Goal: Register for event/course: Sign up to attend an event or enroll in a course

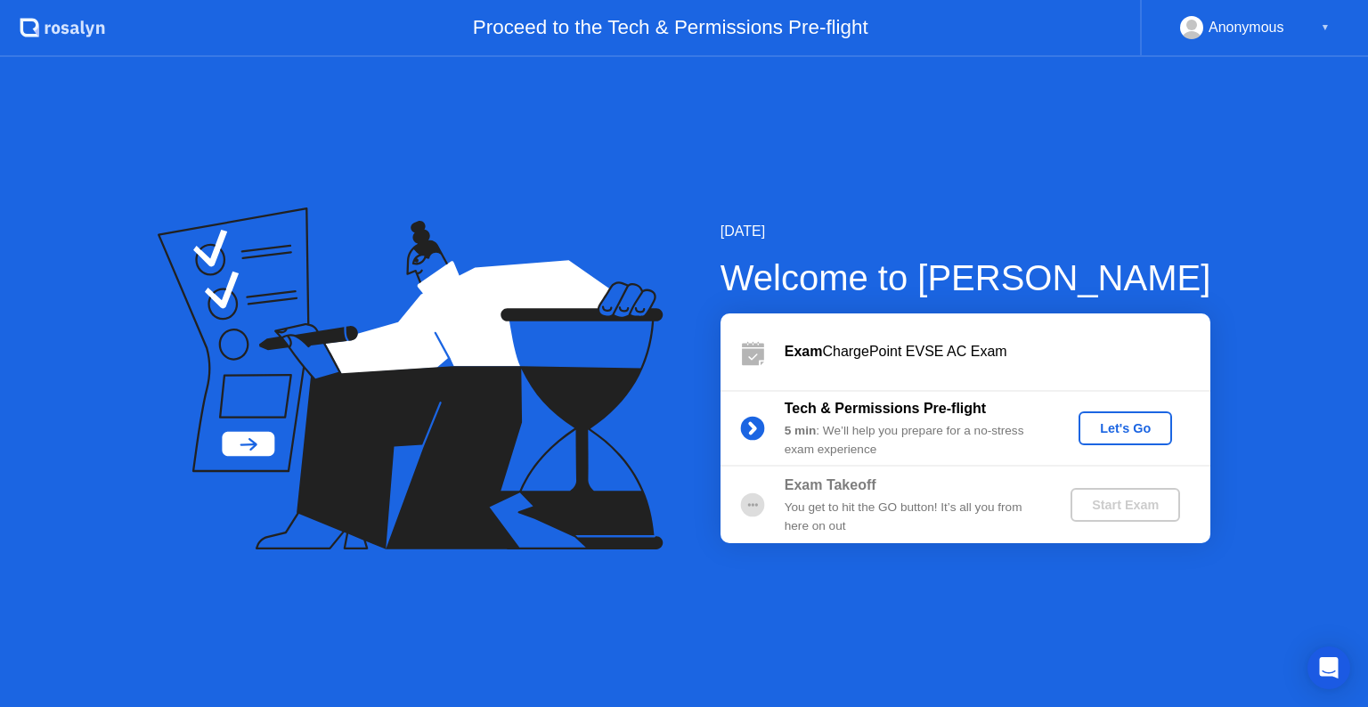
click at [1154, 425] on div "Let's Go" at bounding box center [1125, 428] width 79 height 14
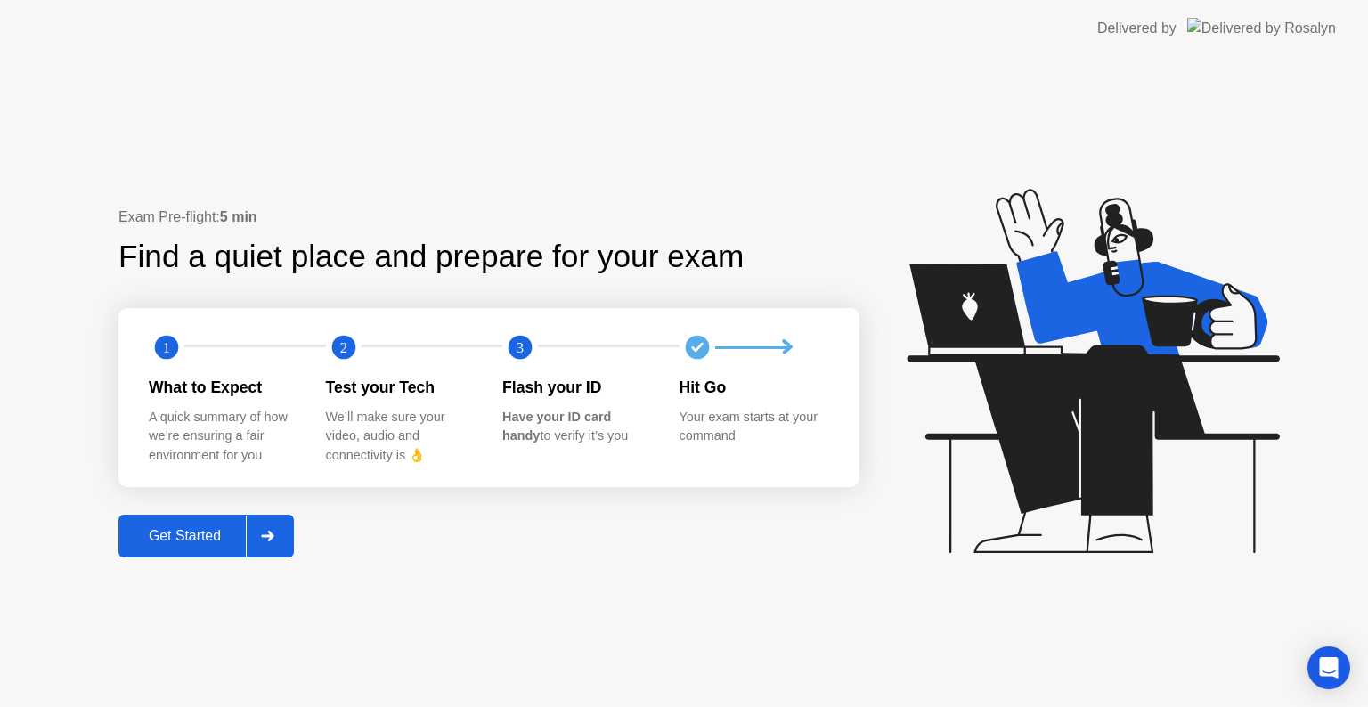
click at [216, 541] on div "Get Started" at bounding box center [185, 536] width 122 height 16
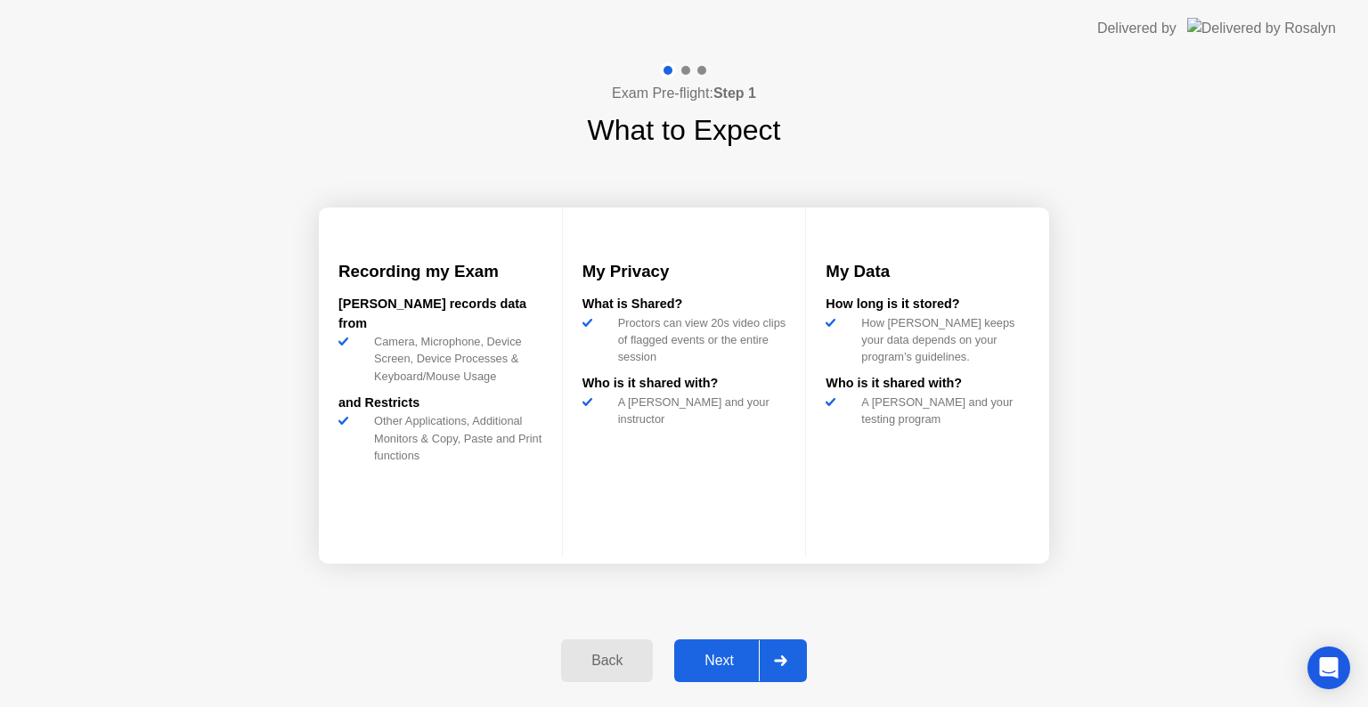
click at [705, 653] on div "Next" at bounding box center [719, 661] width 79 height 16
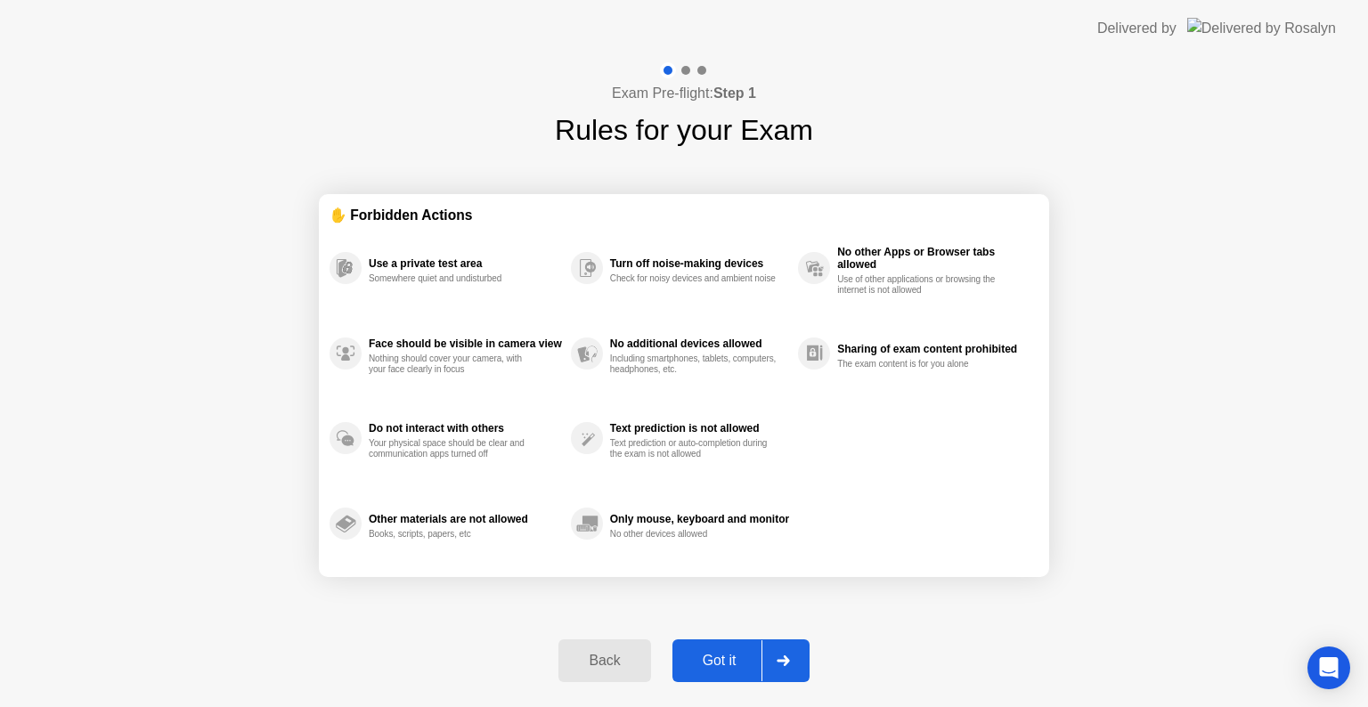
click at [728, 658] on div "Got it" at bounding box center [720, 661] width 84 height 16
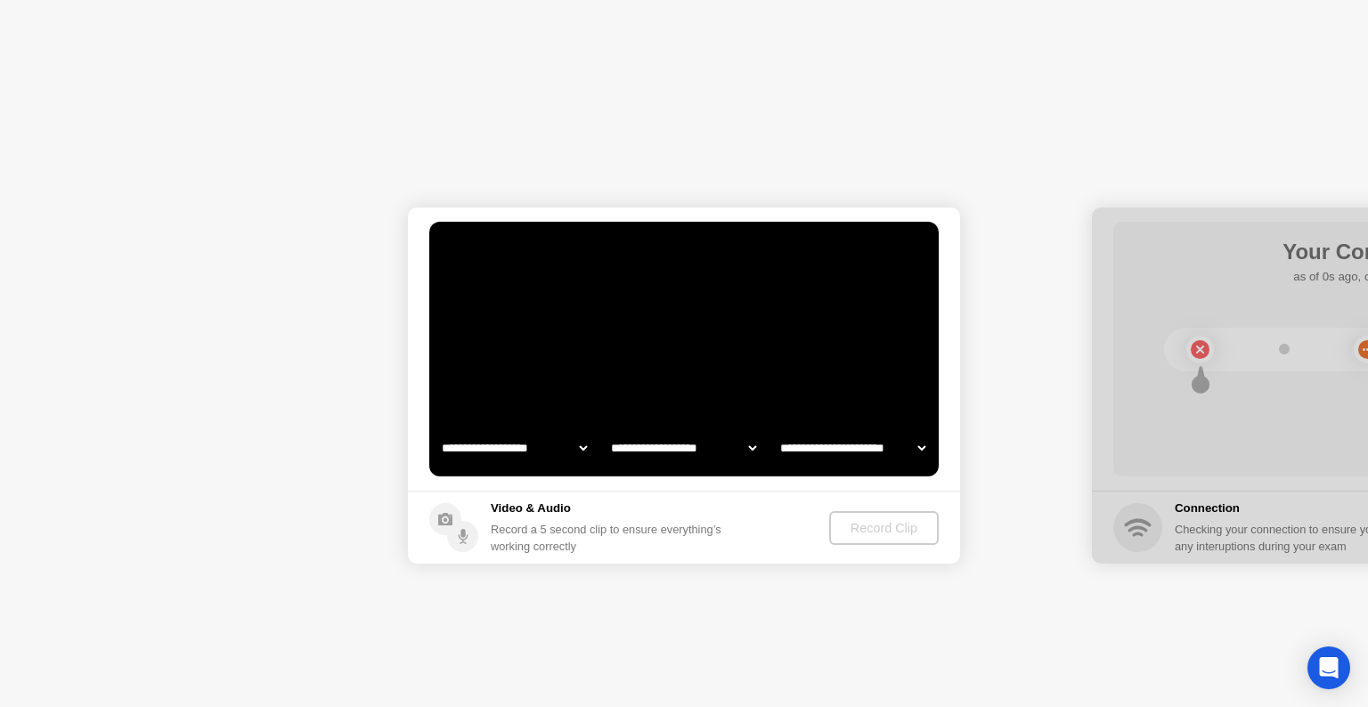
select select "**********"
select select "*******"
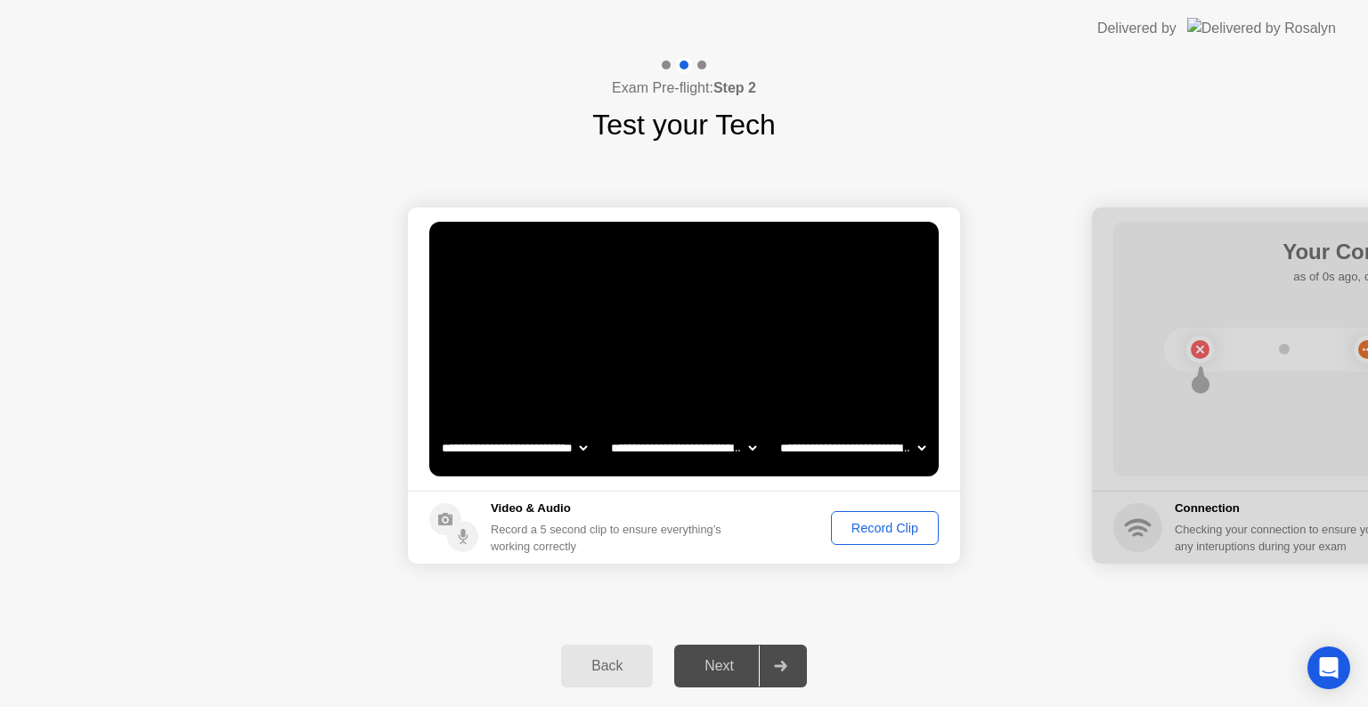
click at [873, 534] on div "Record Clip" at bounding box center [884, 528] width 95 height 14
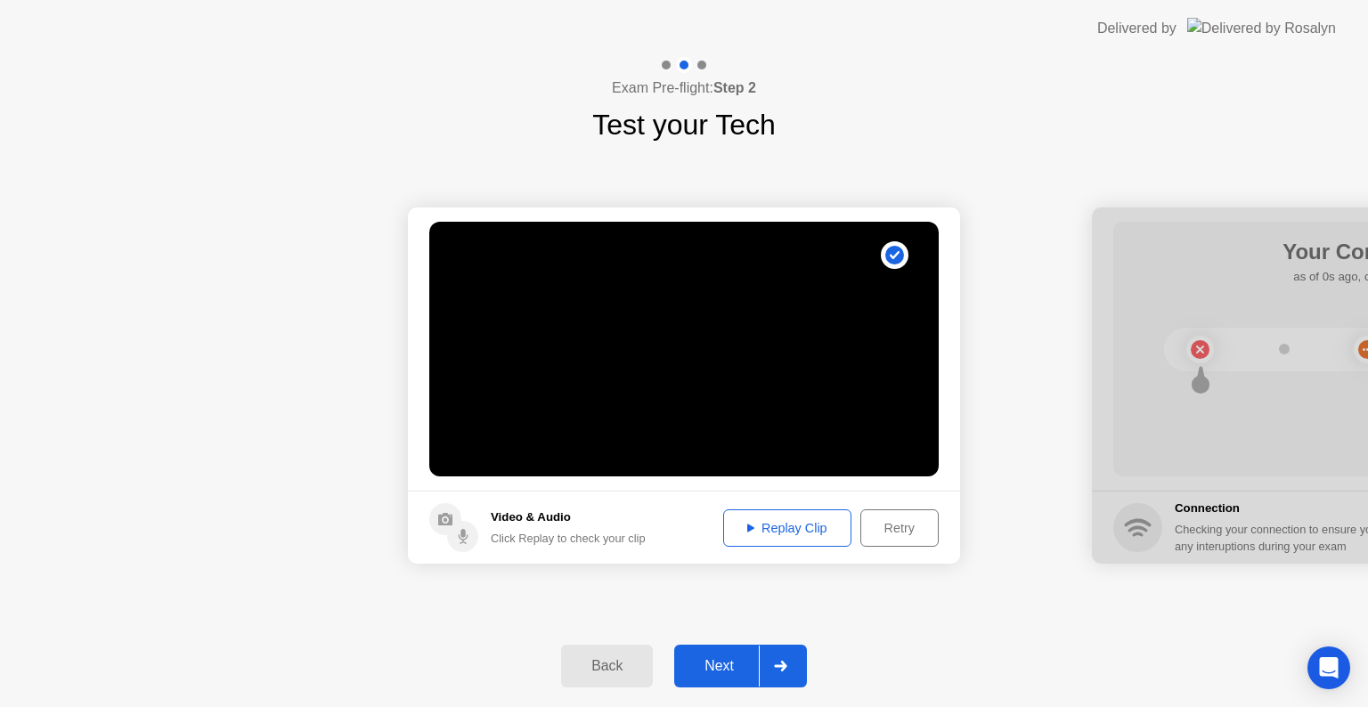
click at [783, 658] on div at bounding box center [780, 666] width 43 height 41
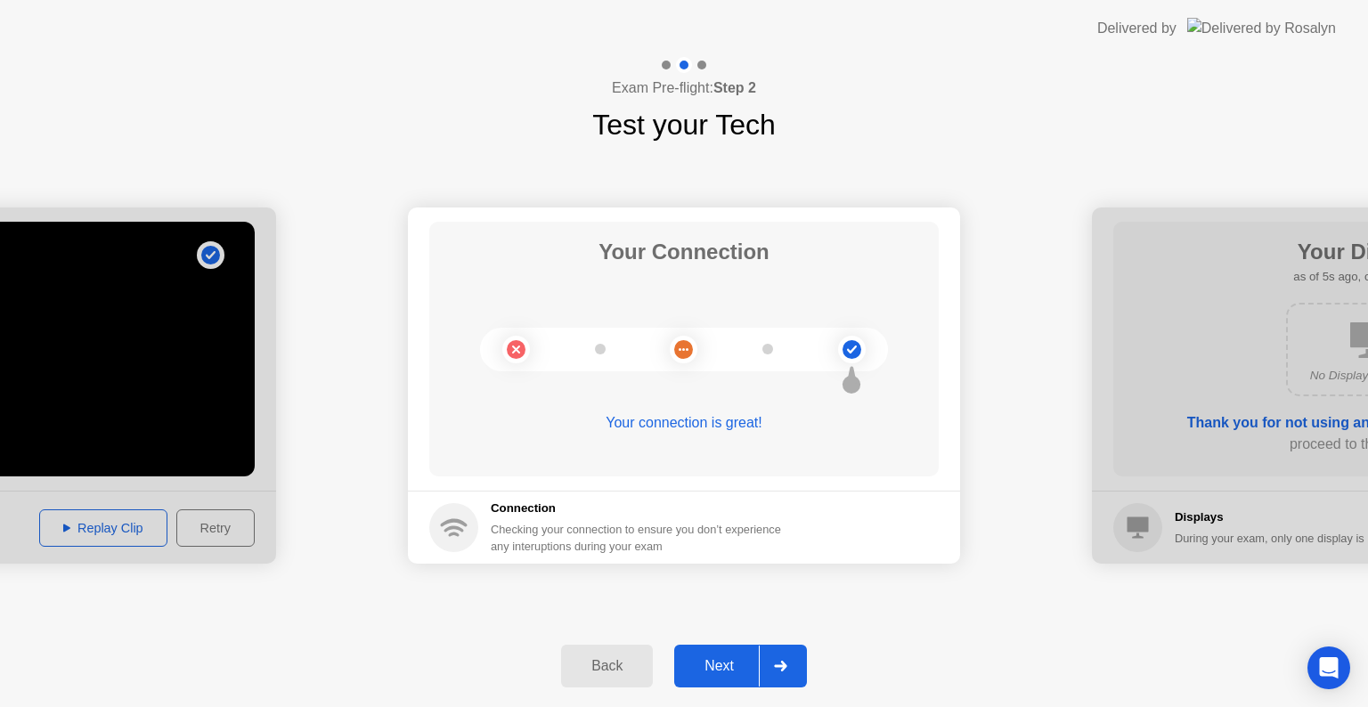
click at [778, 657] on div at bounding box center [780, 666] width 43 height 41
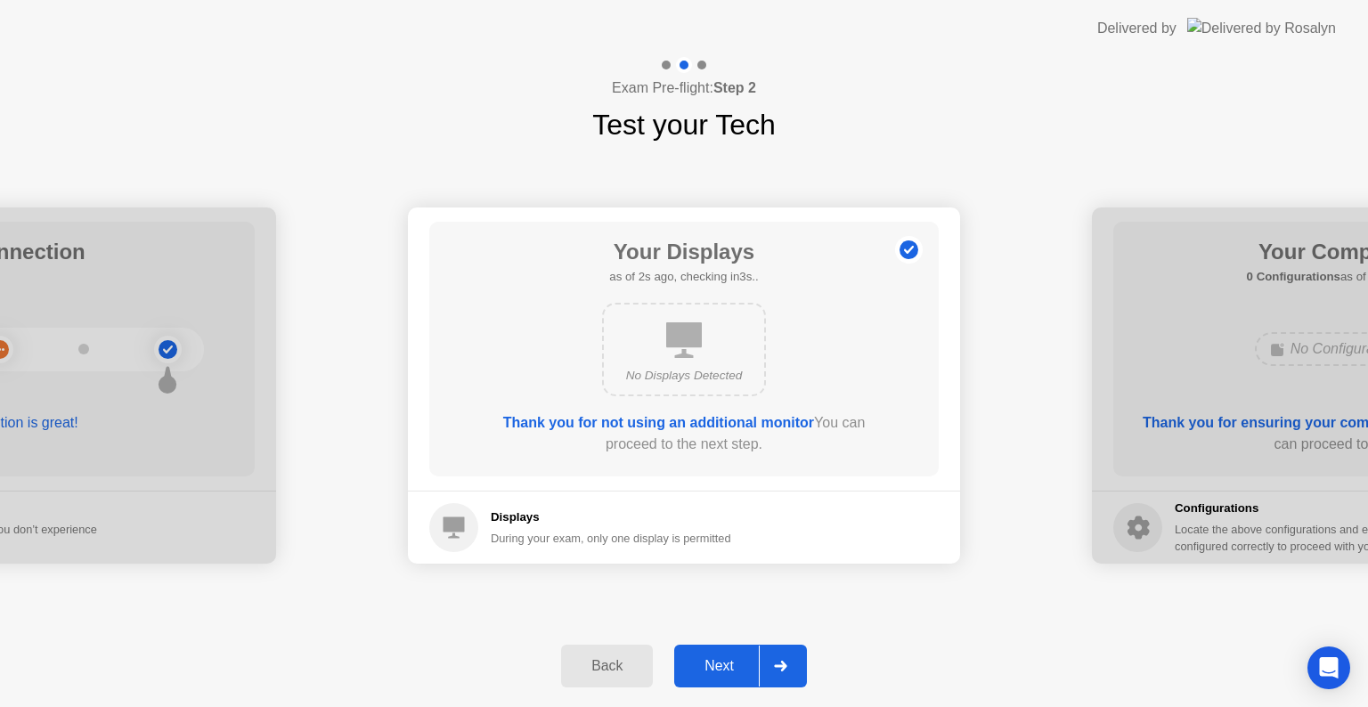
click at [778, 657] on div at bounding box center [780, 666] width 43 height 41
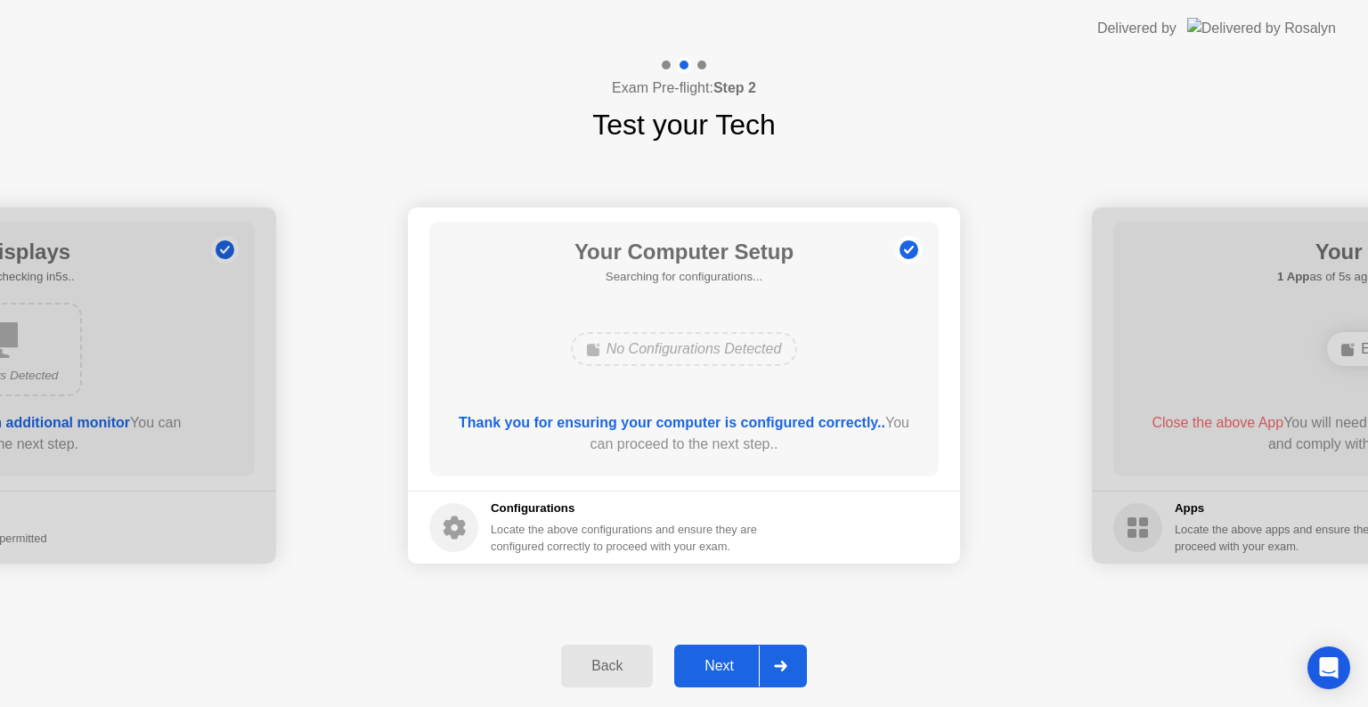
click at [778, 657] on div at bounding box center [780, 666] width 43 height 41
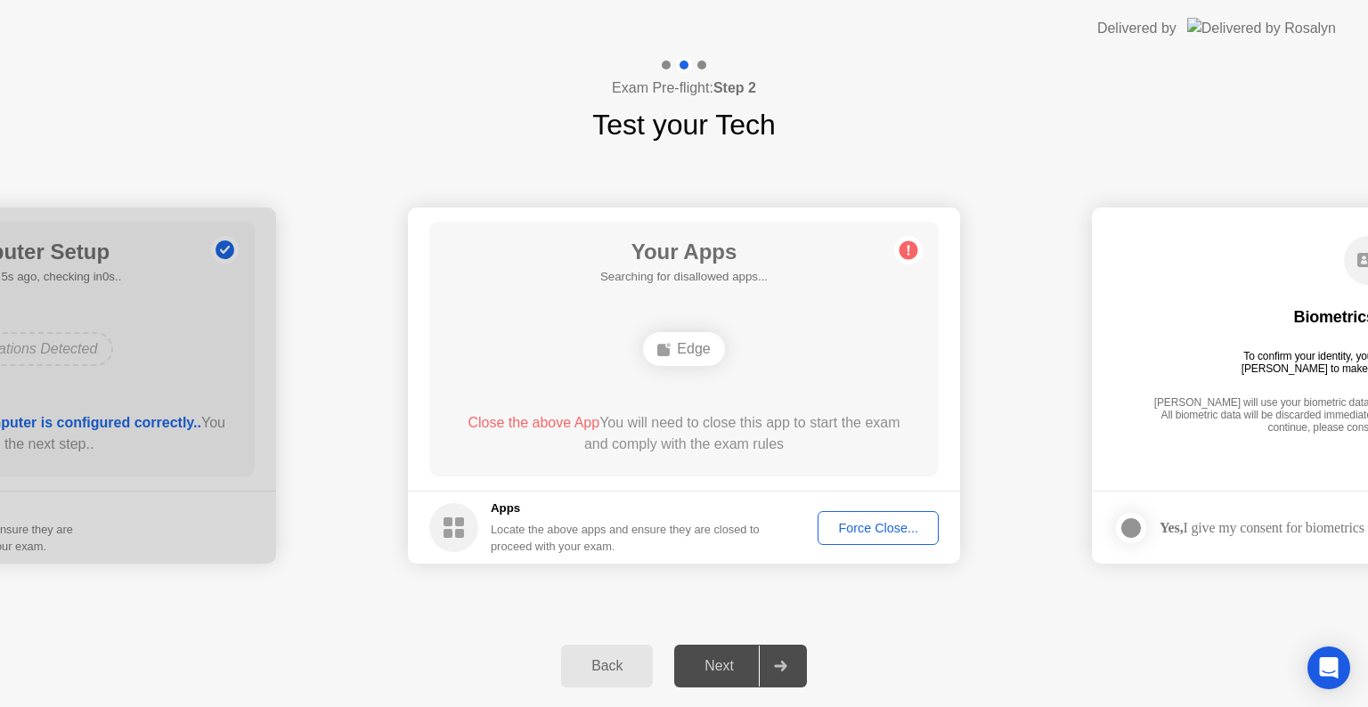
click at [880, 532] on div "Force Close..." at bounding box center [878, 528] width 109 height 14
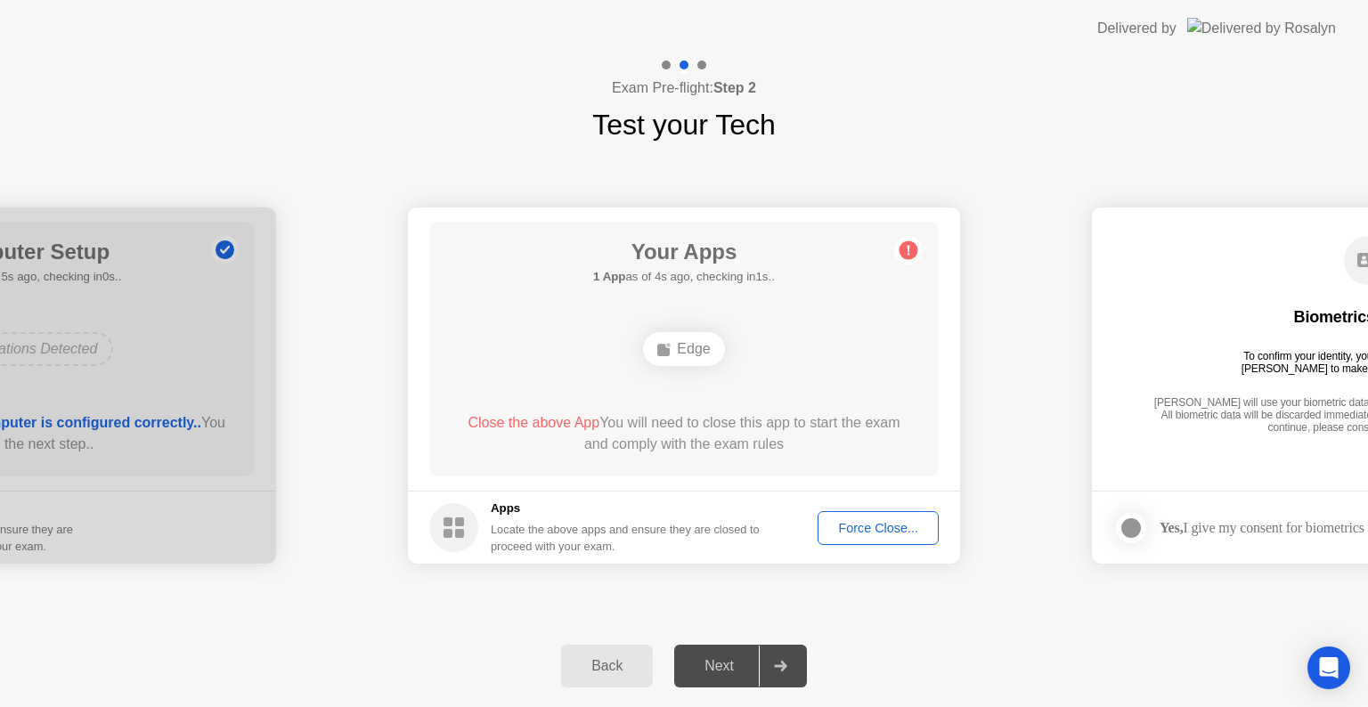
click at [881, 528] on div "Force Close..." at bounding box center [878, 528] width 109 height 14
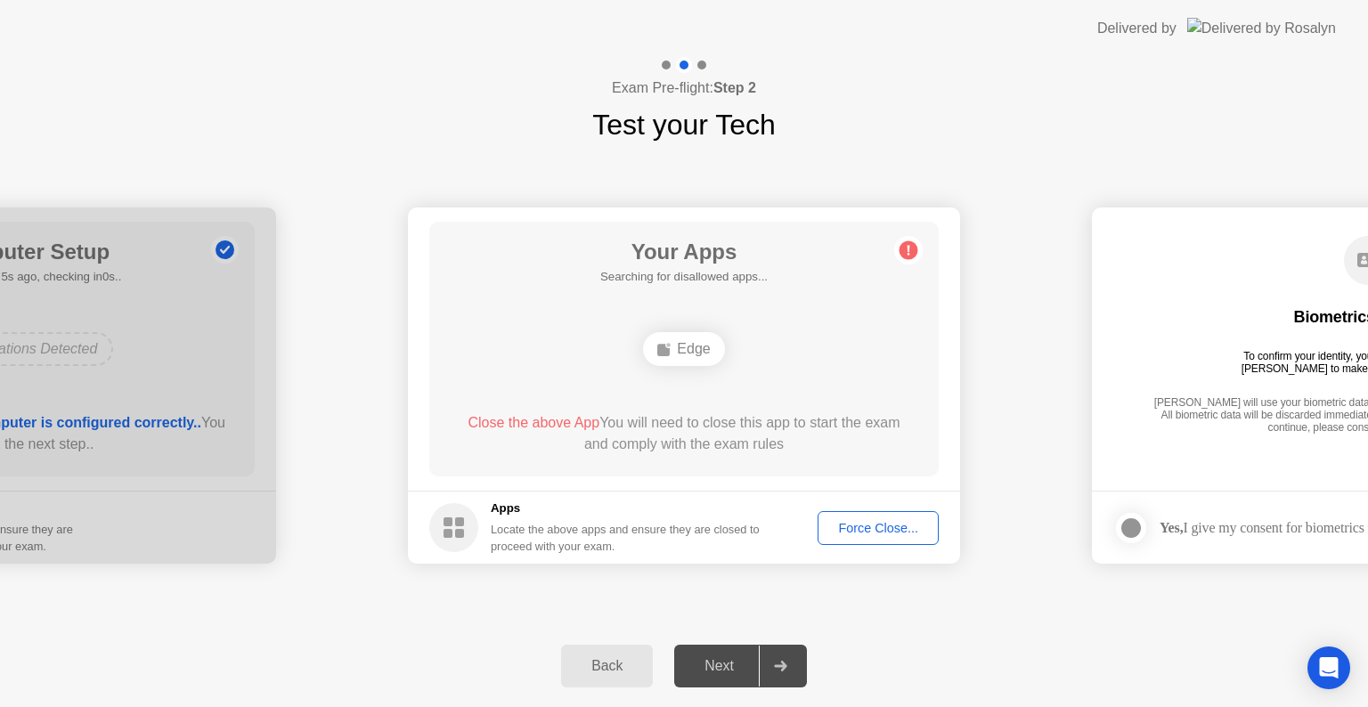
click at [884, 531] on div "Force Close..." at bounding box center [878, 528] width 109 height 14
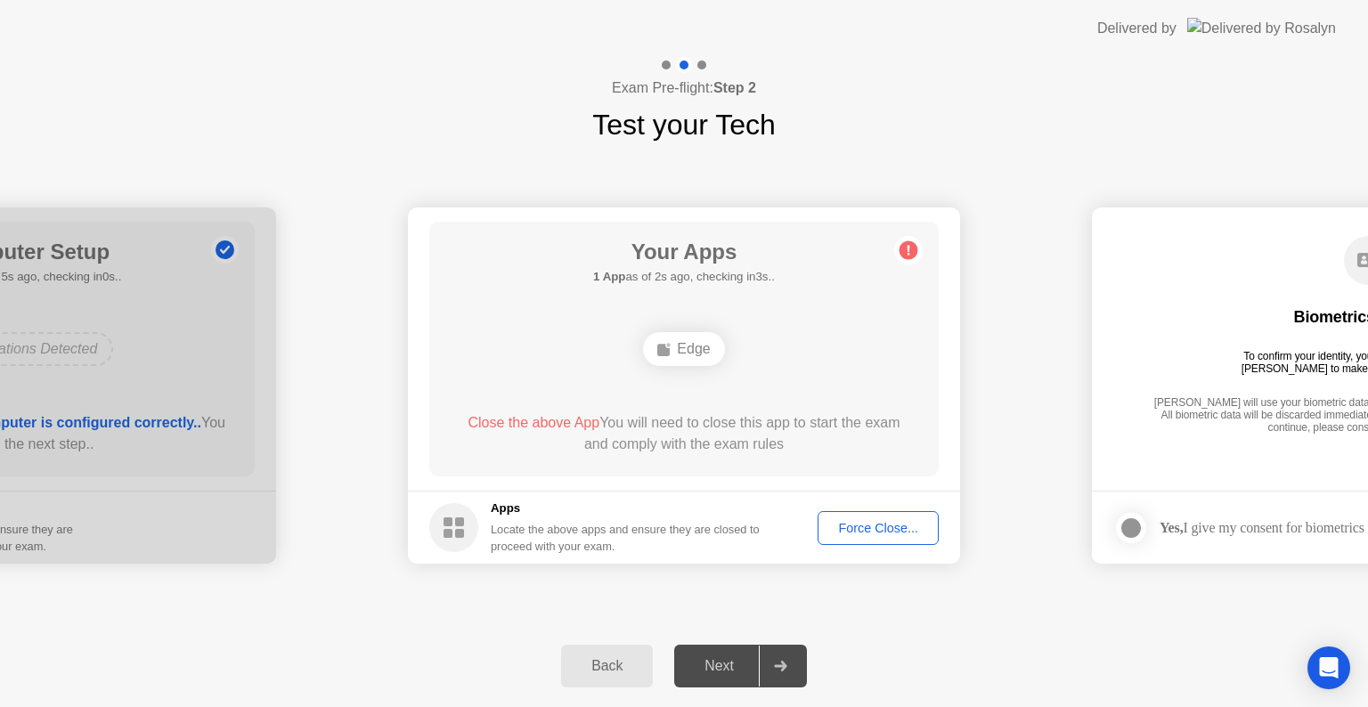
click at [539, 423] on span "Close the above App" at bounding box center [534, 422] width 132 height 15
click at [886, 522] on div "Force Close..." at bounding box center [878, 528] width 109 height 14
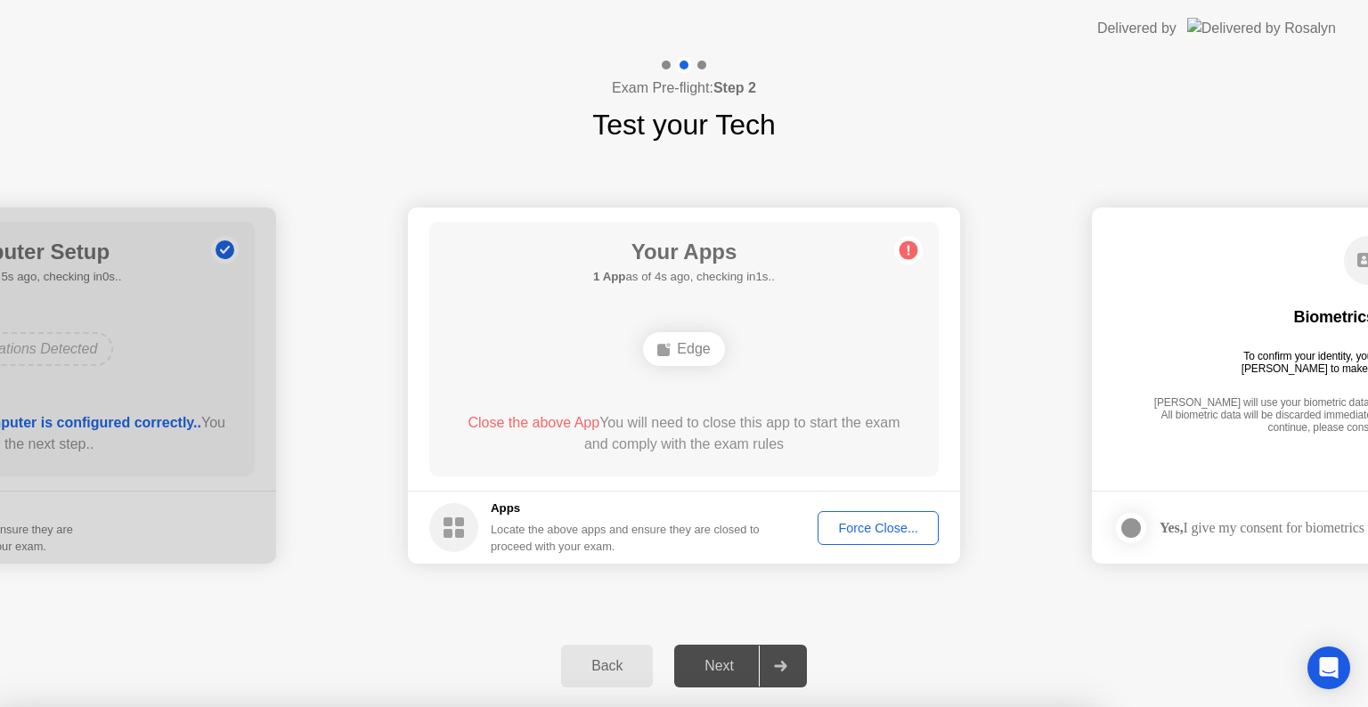
click at [886, 706] on div at bounding box center [684, 707] width 1368 height 0
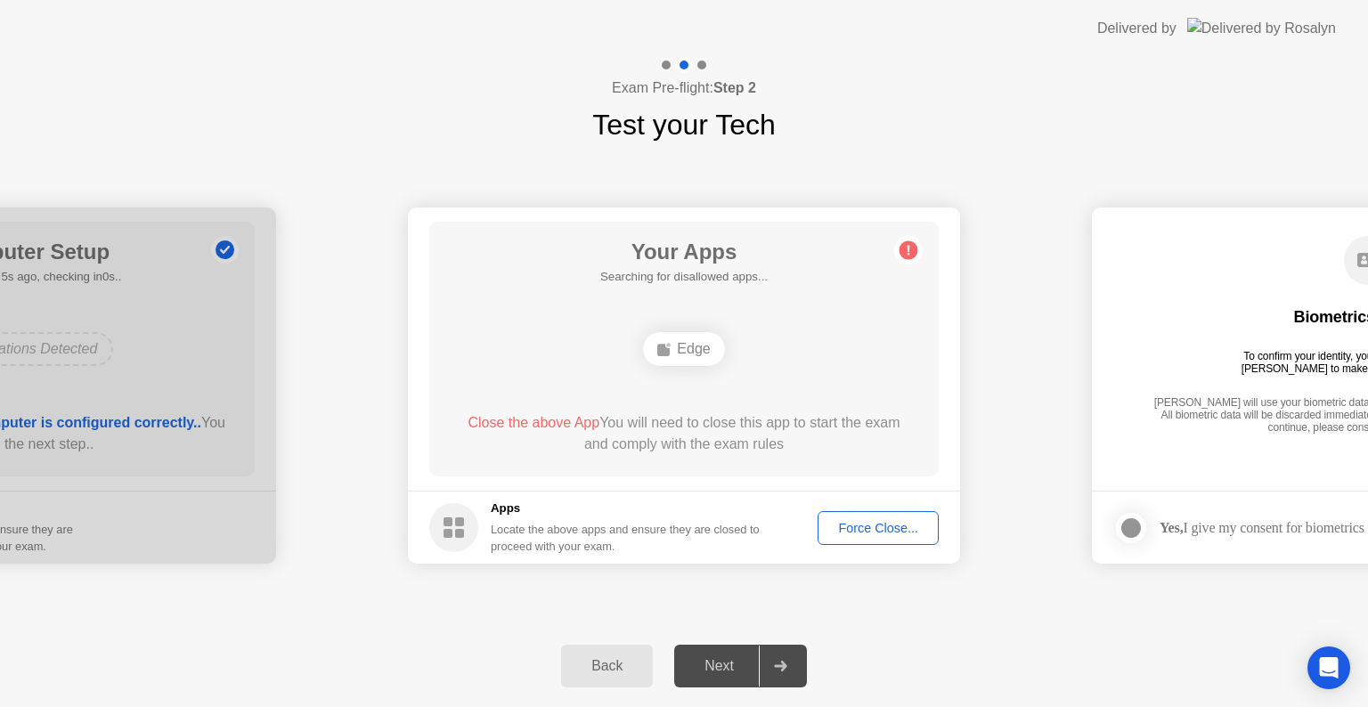
click at [918, 250] on circle at bounding box center [909, 250] width 19 height 19
click at [660, 355] on rect at bounding box center [663, 350] width 12 height 12
click at [875, 530] on div "Force Close..." at bounding box center [878, 528] width 109 height 14
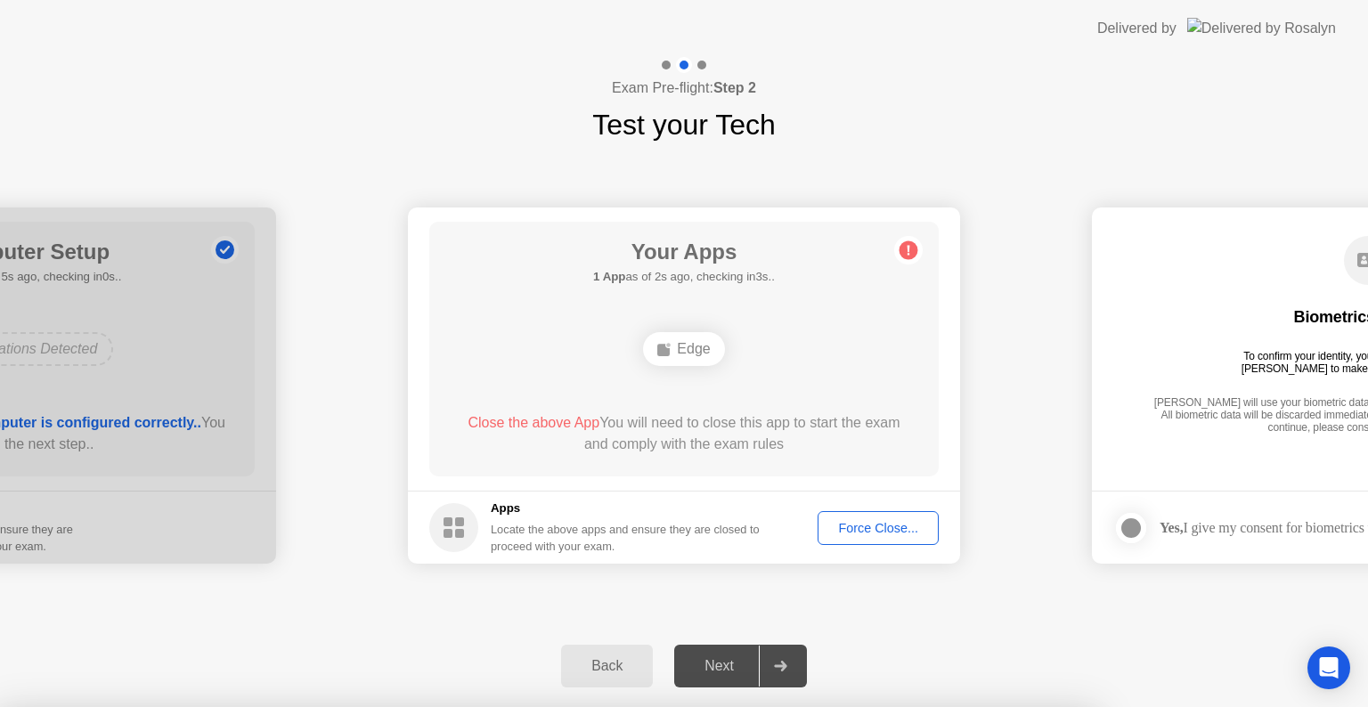
click at [875, 706] on div at bounding box center [684, 707] width 1368 height 0
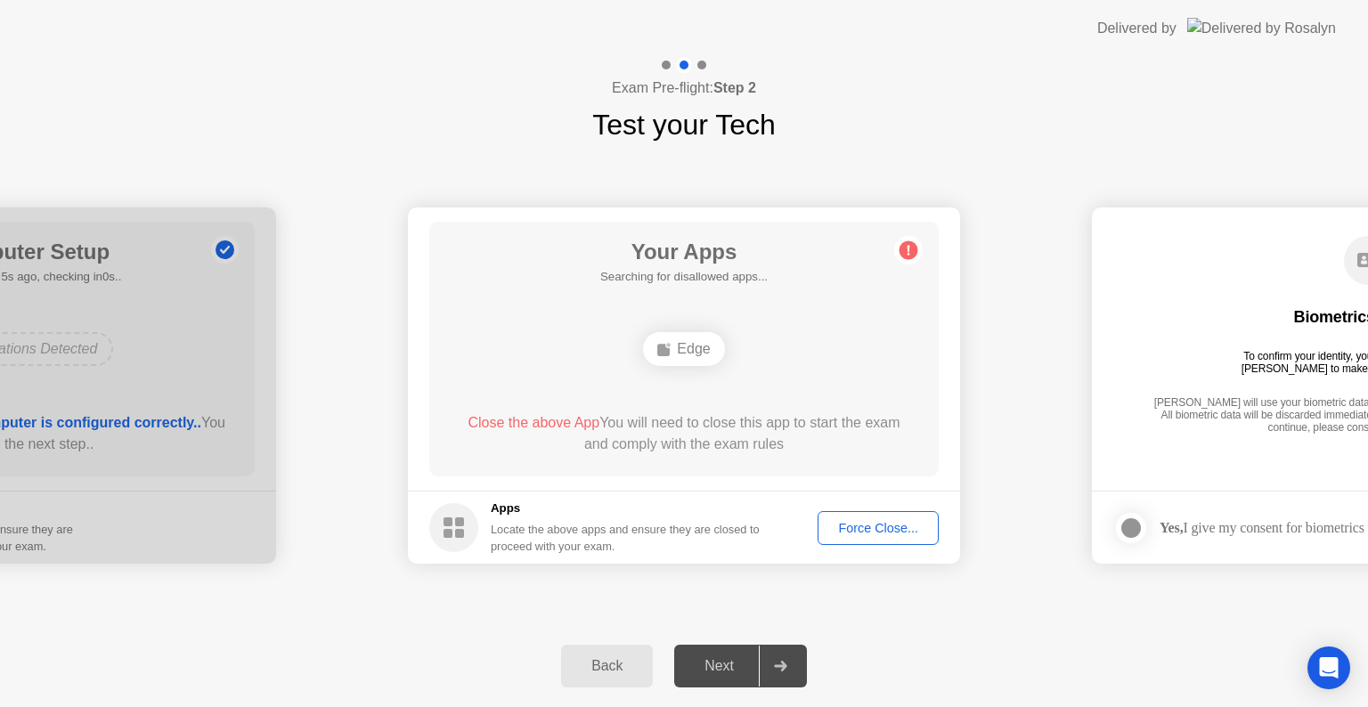
click at [889, 532] on div "Force Close..." at bounding box center [878, 528] width 109 height 14
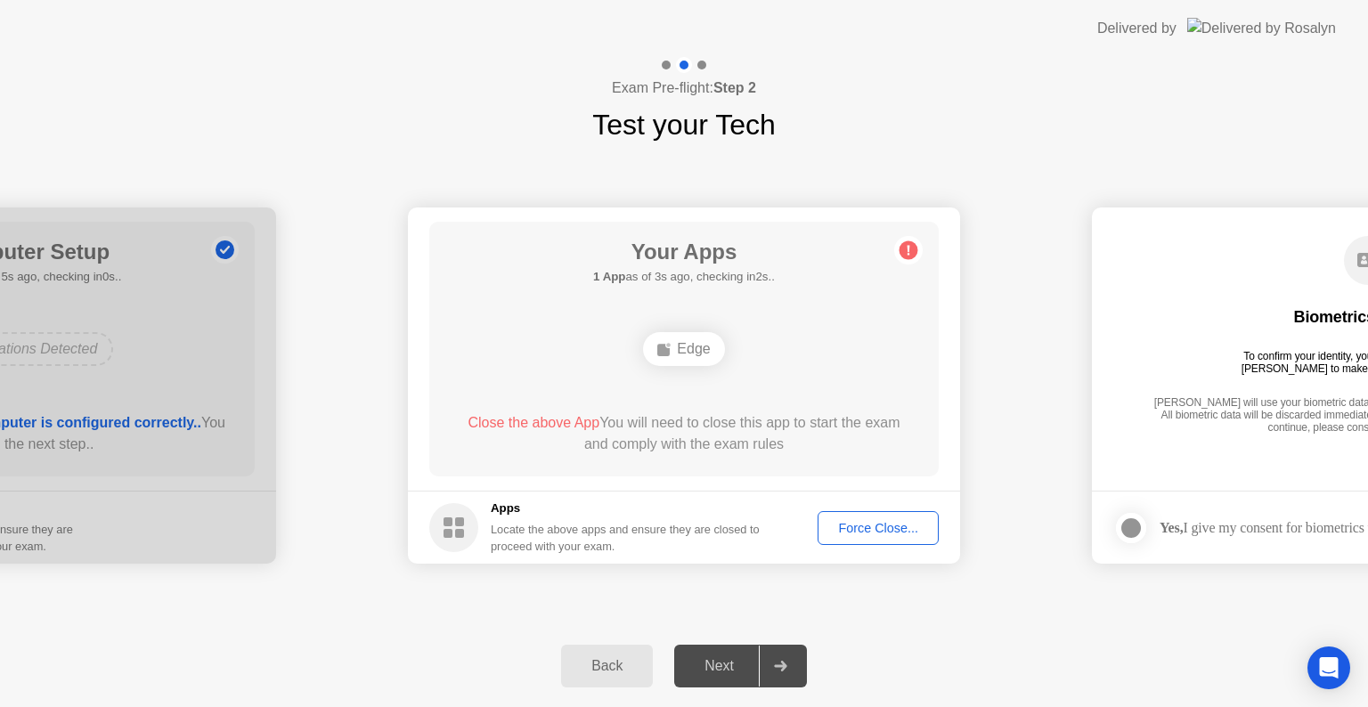
click at [915, 523] on div "Force Close..." at bounding box center [878, 528] width 109 height 14
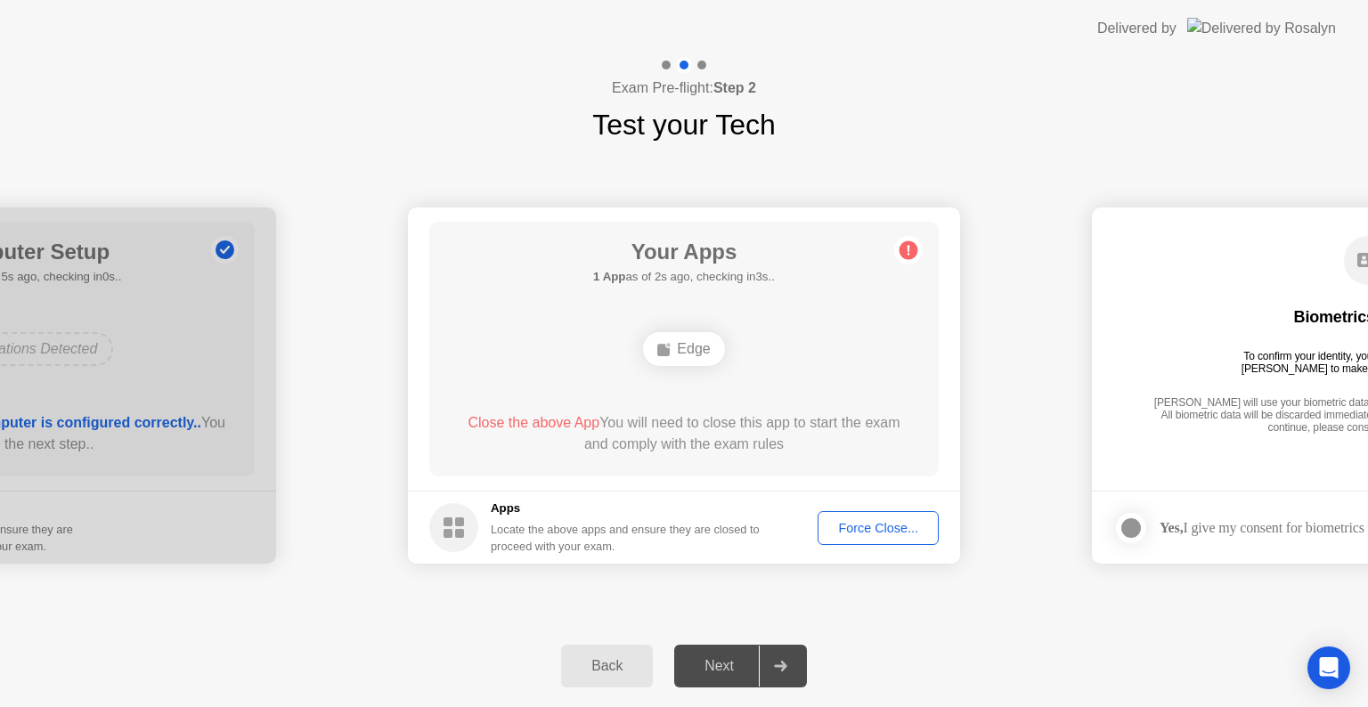
click at [887, 525] on div "Force Close..." at bounding box center [878, 528] width 109 height 14
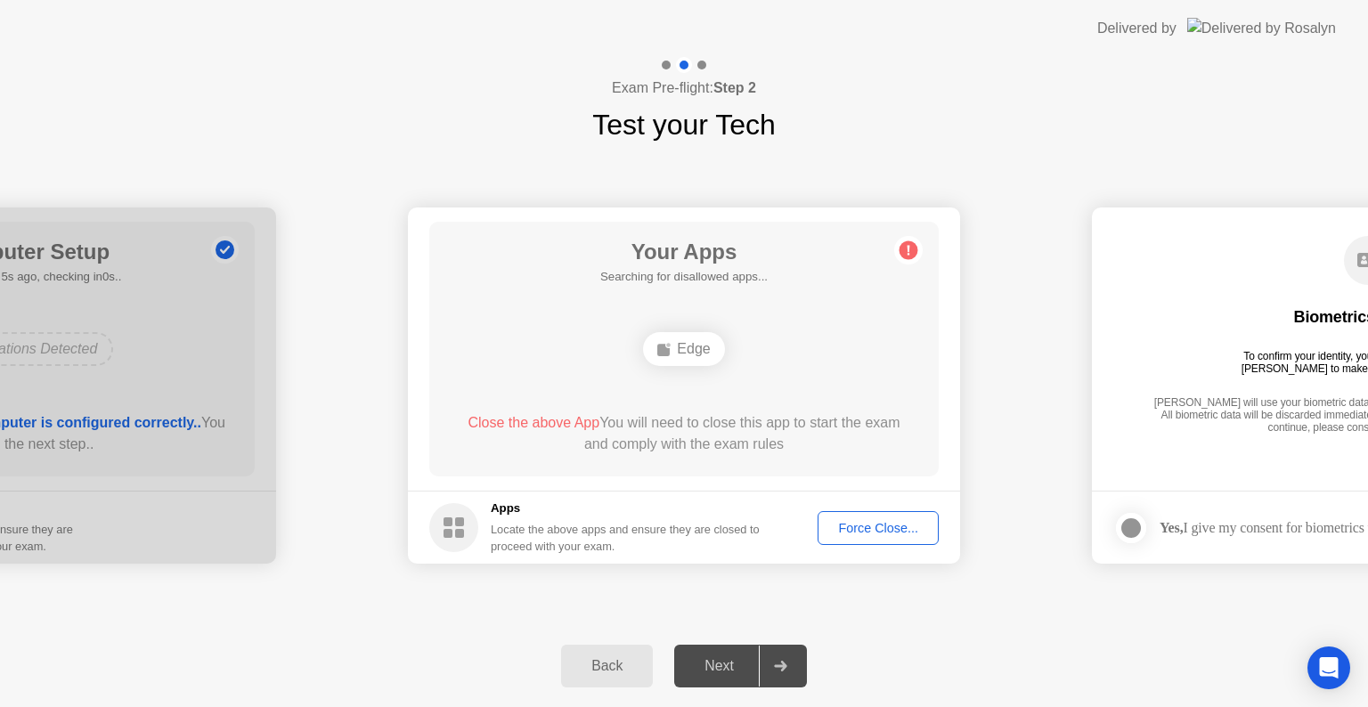
click at [722, 667] on div "Next" at bounding box center [719, 666] width 79 height 16
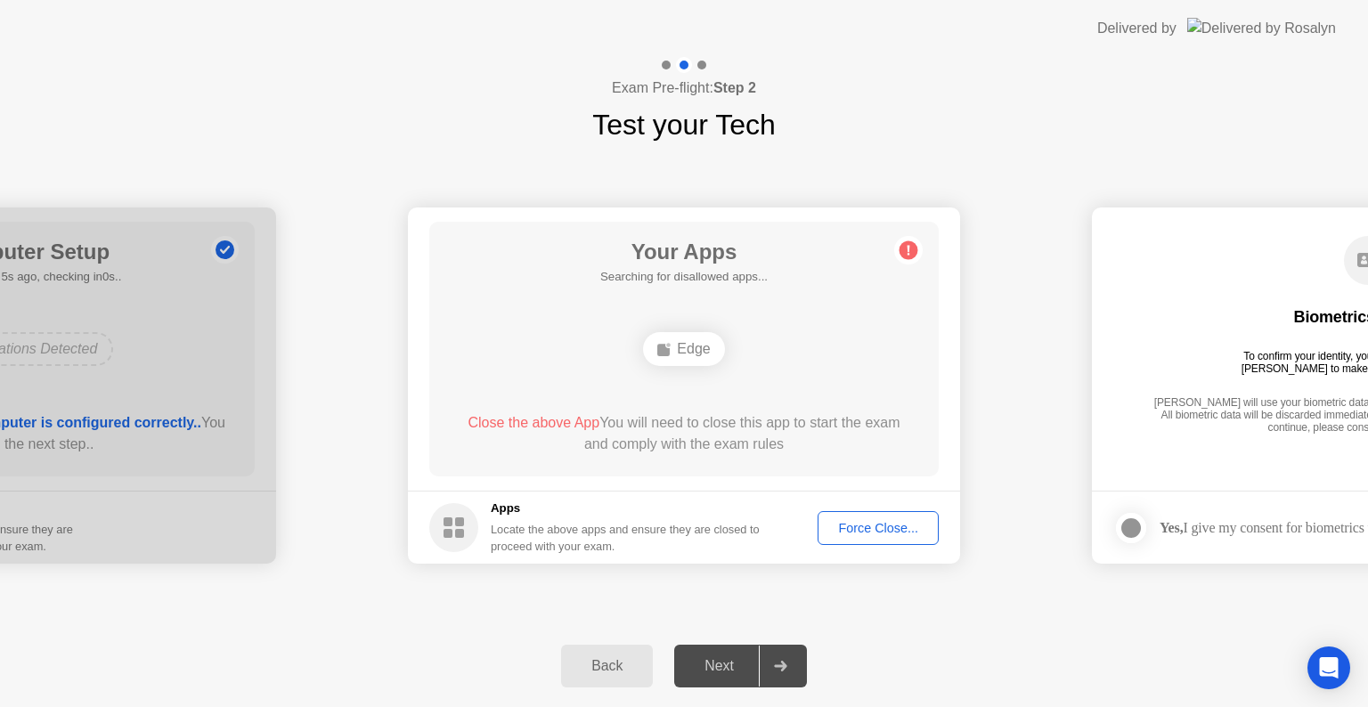
click at [722, 667] on div "Next" at bounding box center [719, 666] width 79 height 16
click at [723, 666] on div "Next" at bounding box center [719, 666] width 79 height 16
click at [724, 666] on div "Next" at bounding box center [719, 666] width 79 height 16
click at [725, 666] on div "Next" at bounding box center [719, 666] width 79 height 16
click at [727, 665] on div "Next" at bounding box center [719, 666] width 79 height 16
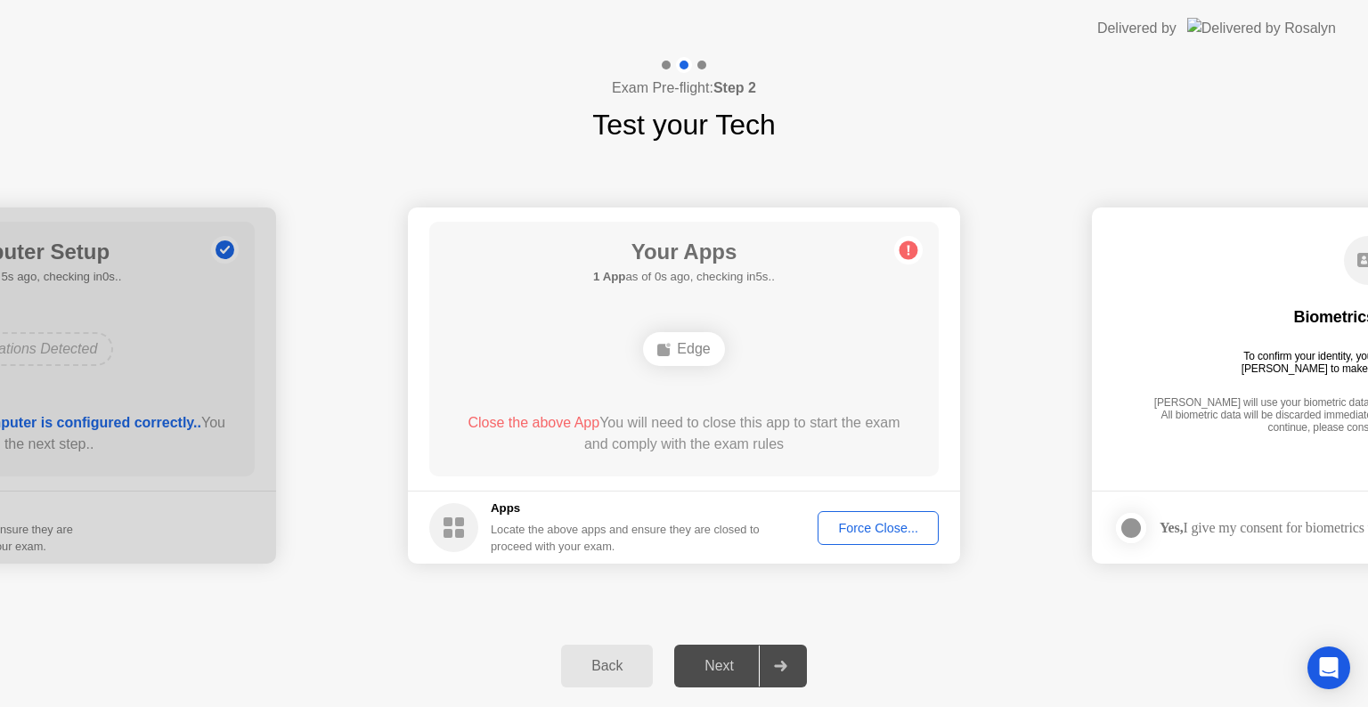
click at [728, 665] on div "Next" at bounding box center [719, 666] width 79 height 16
click at [787, 671] on div at bounding box center [780, 666] width 43 height 41
click at [795, 665] on div at bounding box center [780, 666] width 43 height 41
click at [894, 513] on button "Force Close..." at bounding box center [878, 528] width 121 height 34
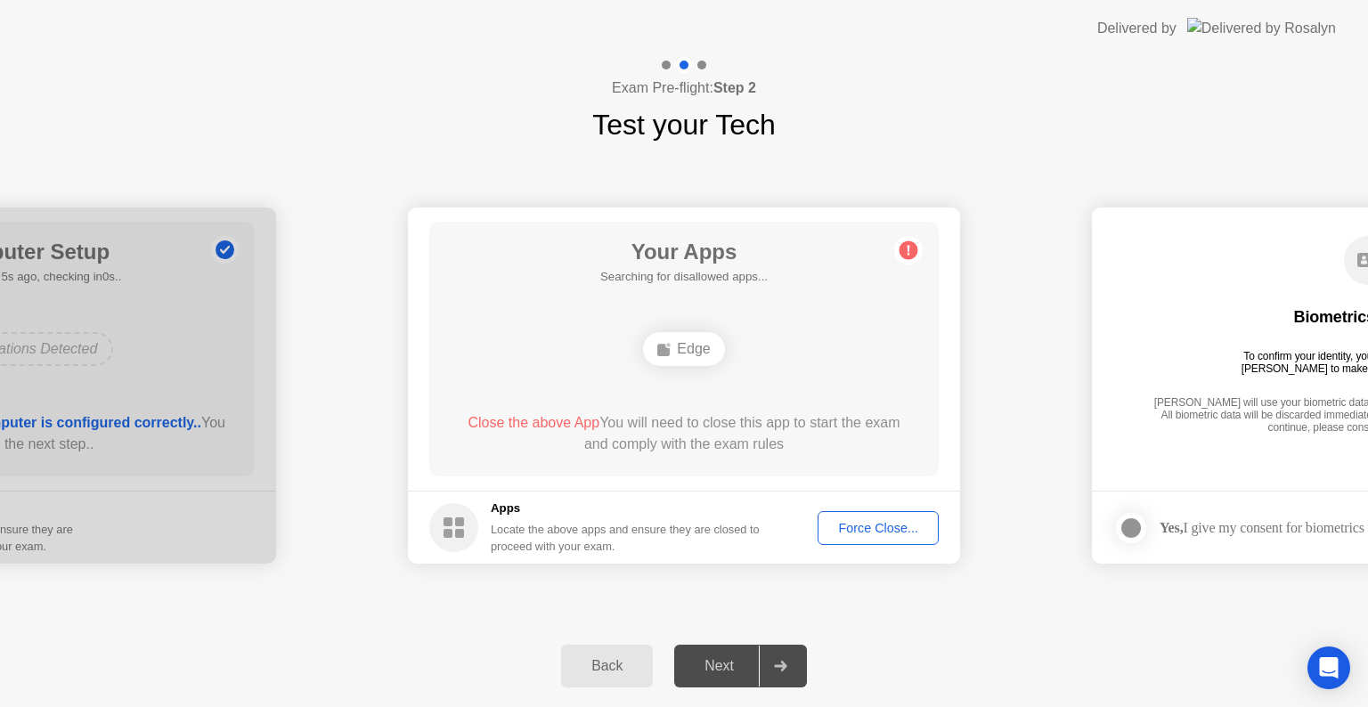
click at [532, 423] on span "Close the above App" at bounding box center [534, 422] width 132 height 15
click at [898, 522] on div "Force Close..." at bounding box center [878, 528] width 109 height 14
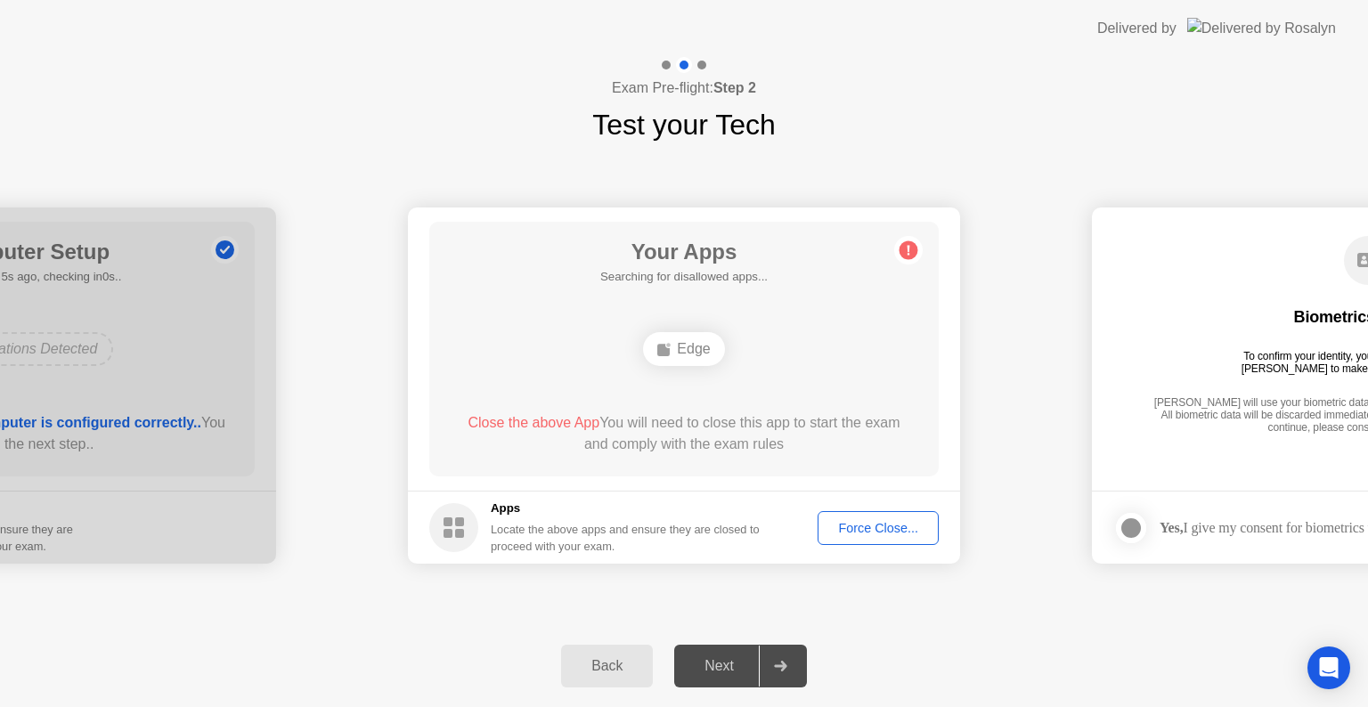
click at [879, 527] on div "Force Close..." at bounding box center [878, 528] width 109 height 14
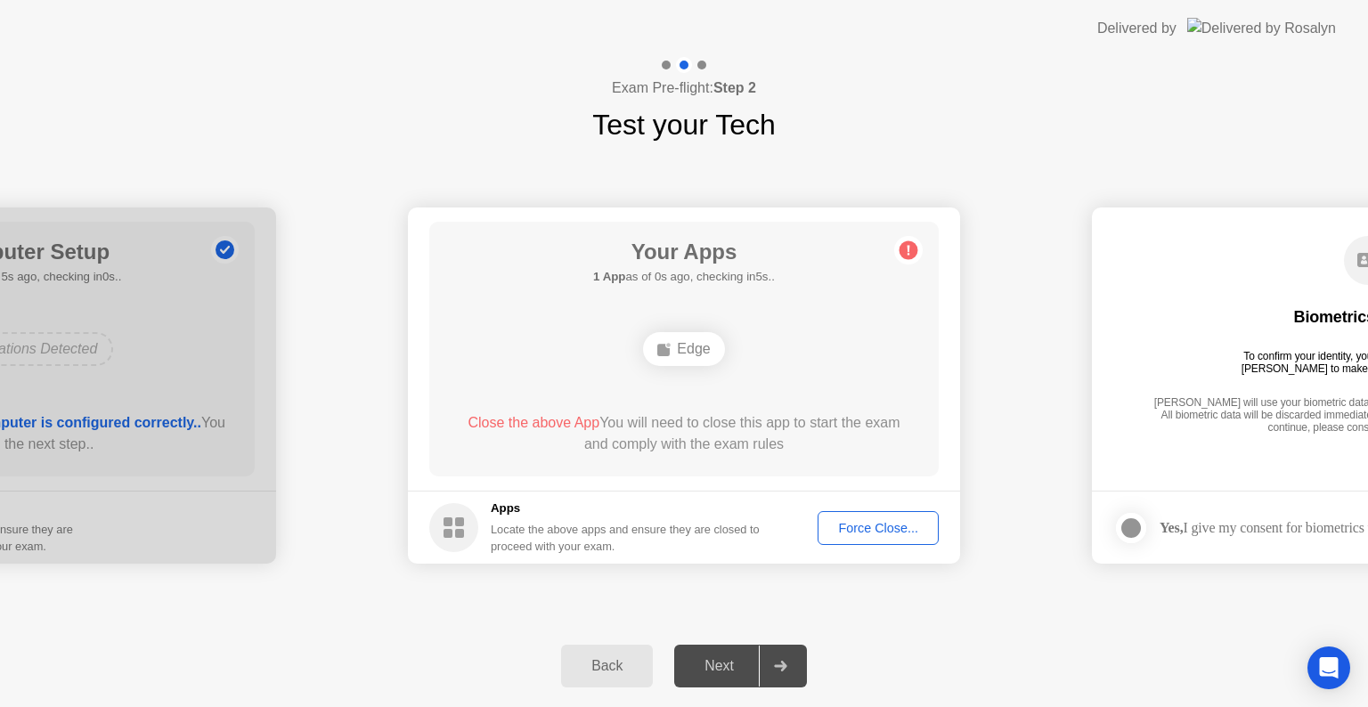
click at [736, 670] on div "Next" at bounding box center [719, 666] width 79 height 16
click at [866, 531] on div "Force Close..." at bounding box center [878, 528] width 109 height 14
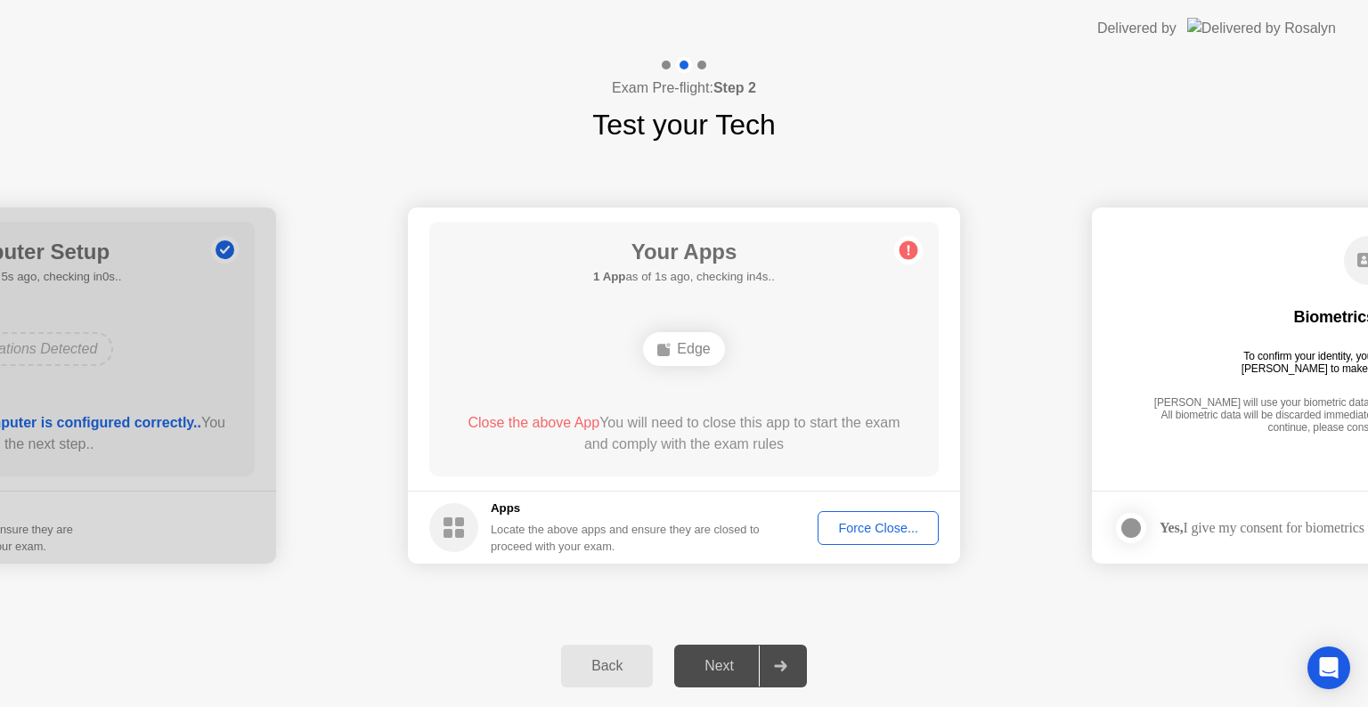
click at [730, 664] on div "Next" at bounding box center [719, 666] width 79 height 16
click at [913, 525] on div "Force Close..." at bounding box center [878, 528] width 109 height 14
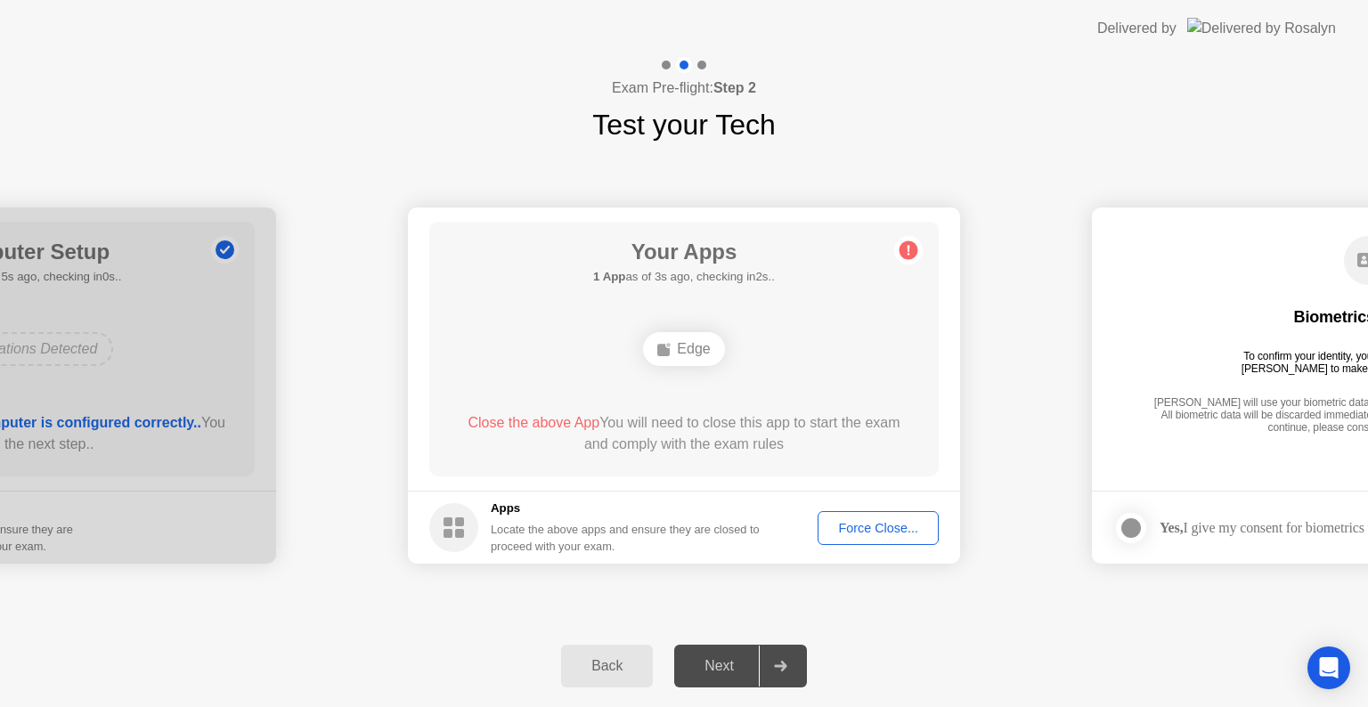
click at [510, 425] on span "Close the above App" at bounding box center [534, 422] width 132 height 15
click at [692, 358] on div "Edge" at bounding box center [683, 349] width 81 height 34
click at [891, 521] on div "Force Close..." at bounding box center [878, 528] width 109 height 14
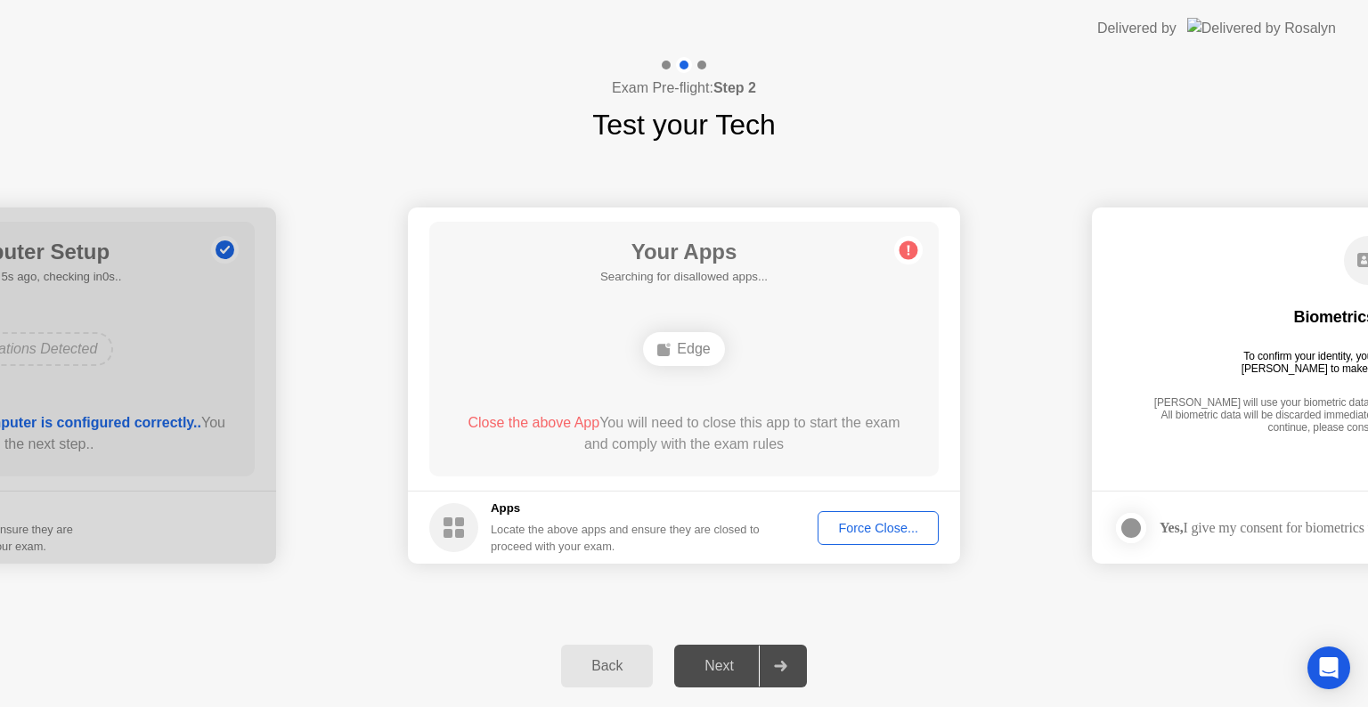
click at [917, 525] on div "Force Close..." at bounding box center [878, 528] width 109 height 14
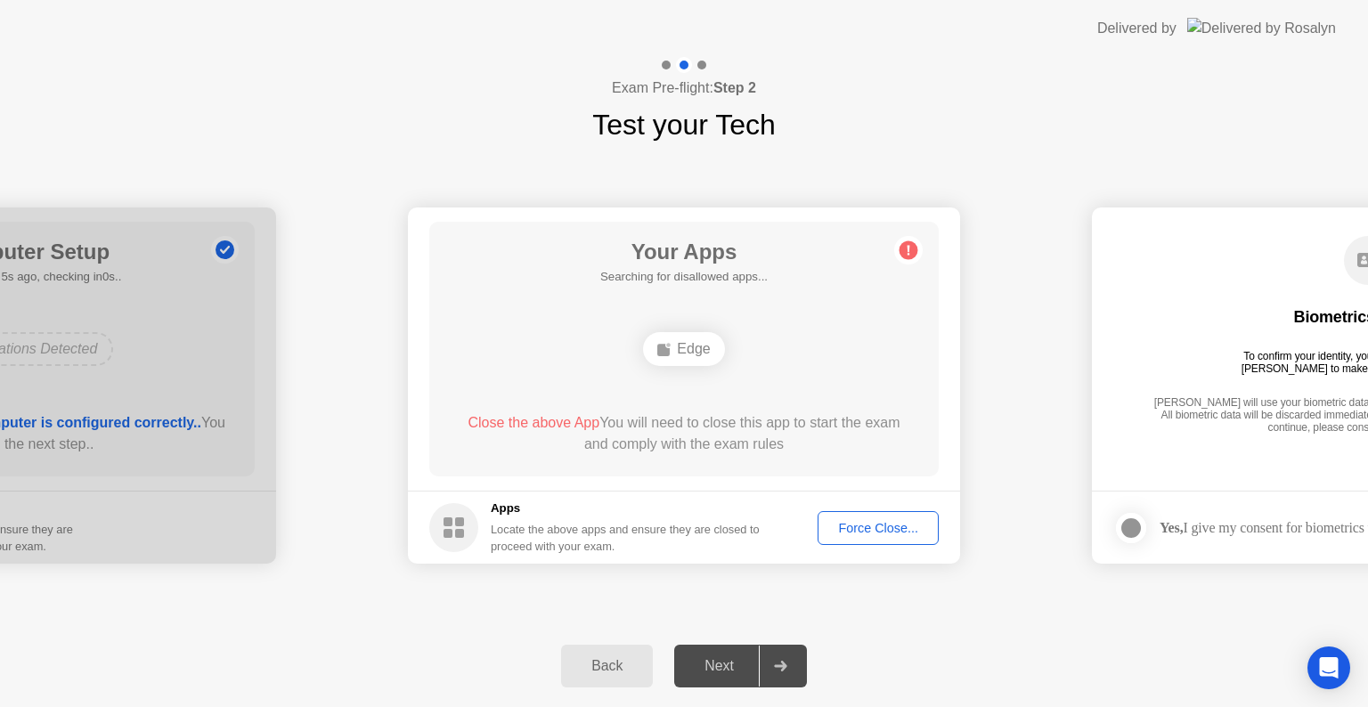
click at [880, 526] on div "Force Close..." at bounding box center [878, 528] width 109 height 14
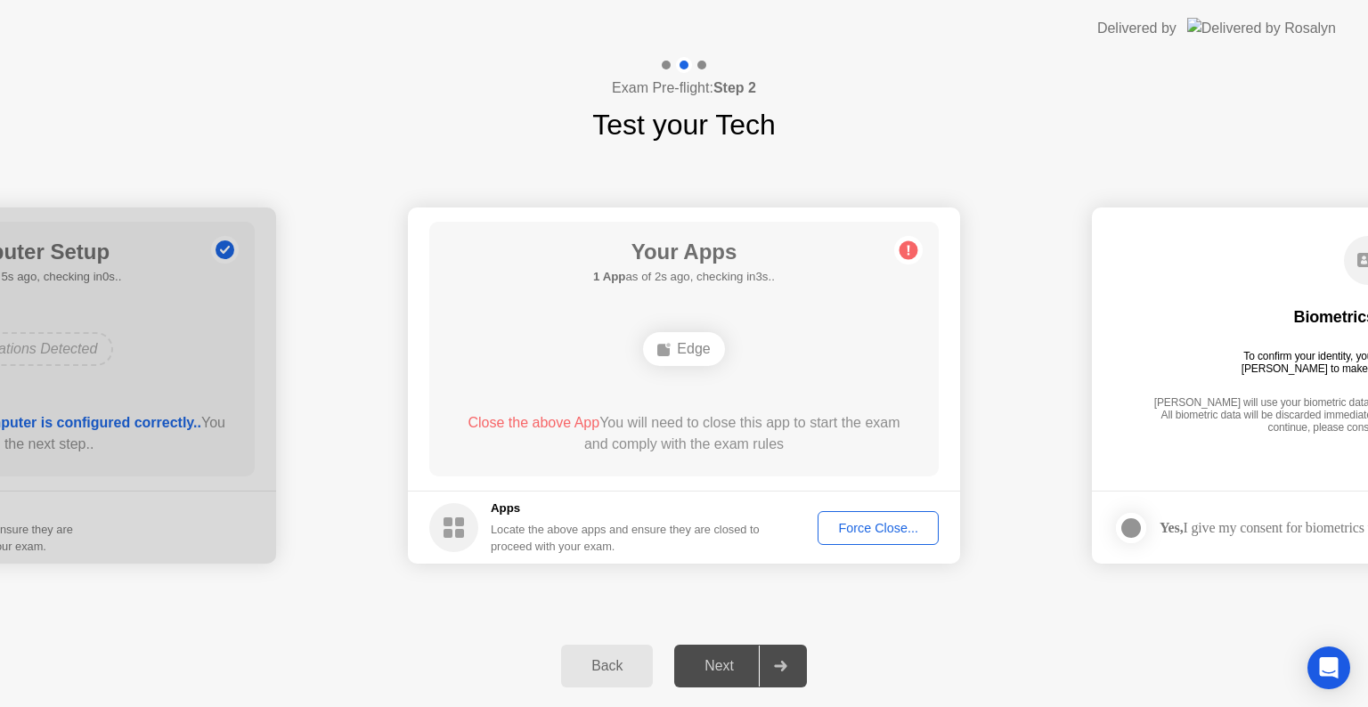
click at [900, 538] on button "Force Close..." at bounding box center [878, 528] width 121 height 34
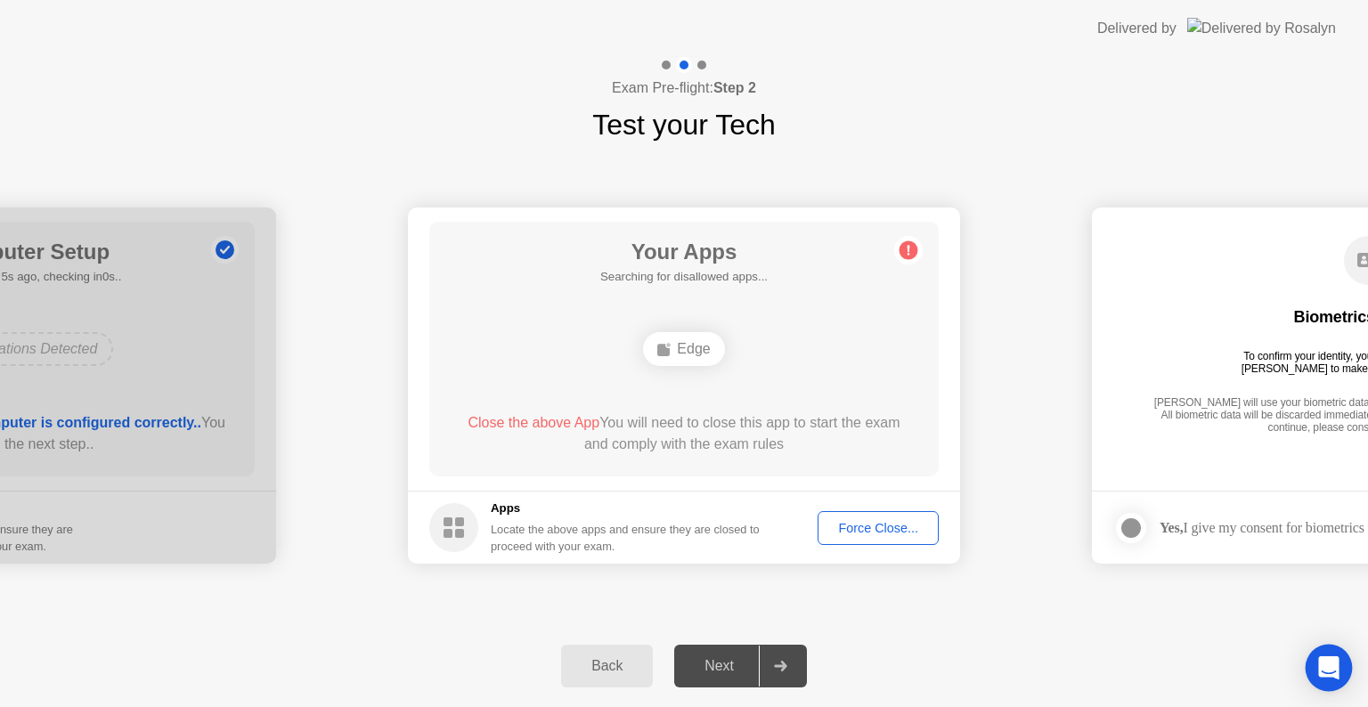
click at [1337, 659] on icon "Open Intercom Messenger" at bounding box center [1328, 668] width 23 height 23
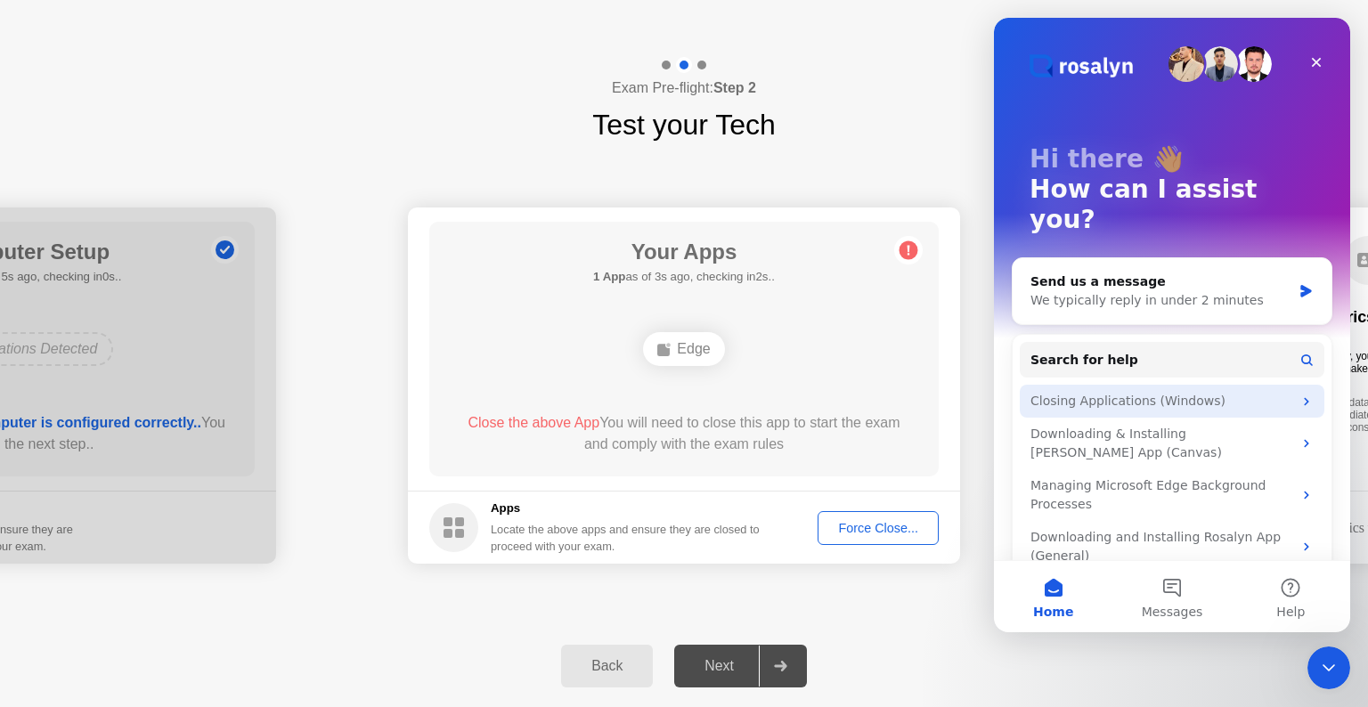
click at [1181, 392] on div "Closing Applications (Windows)" at bounding box center [1162, 401] width 262 height 19
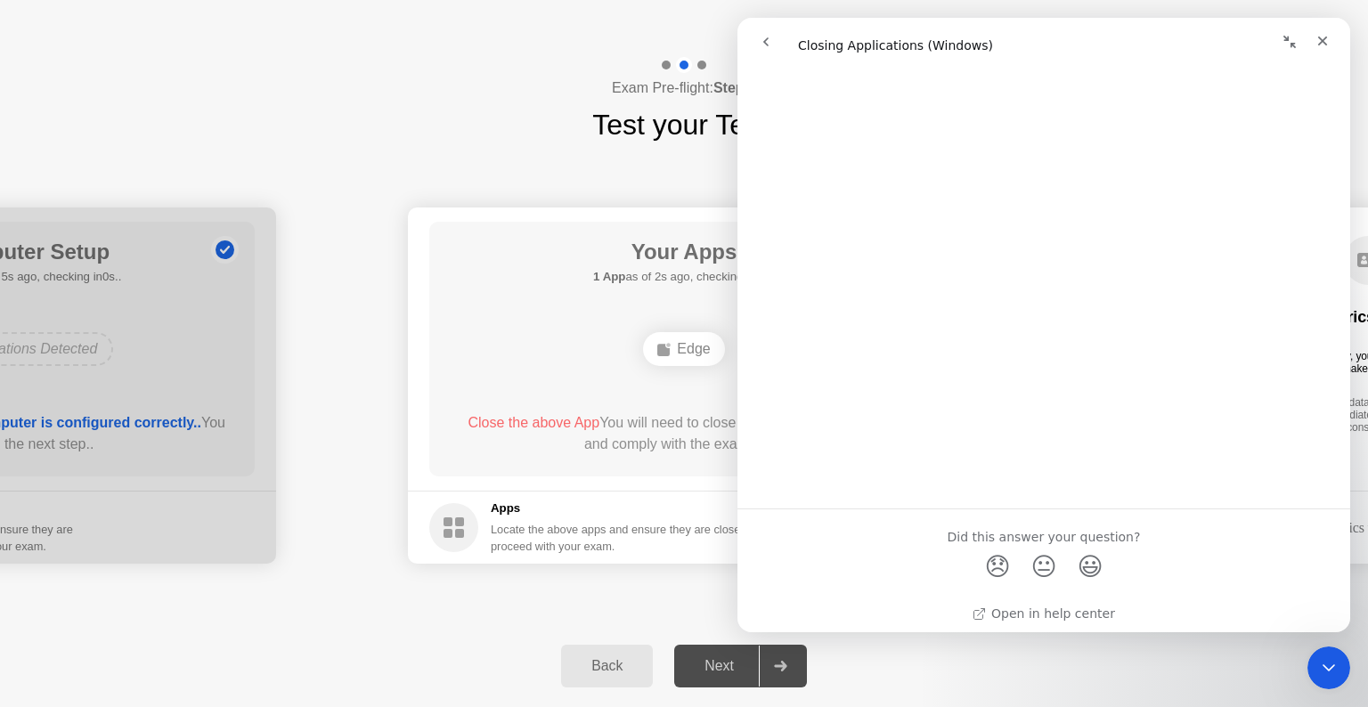
scroll to position [2009, 0]
click at [992, 559] on span "😞" at bounding box center [998, 558] width 35 height 47
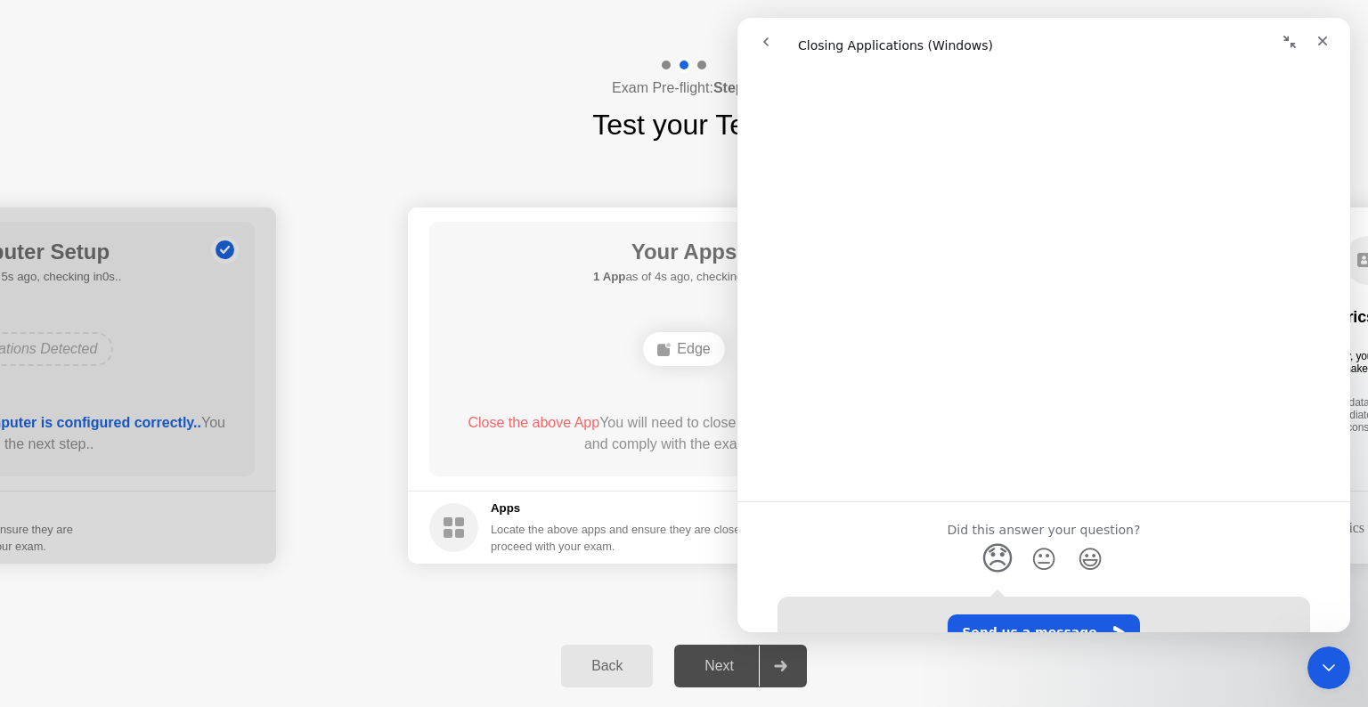
scroll to position [2132, 0]
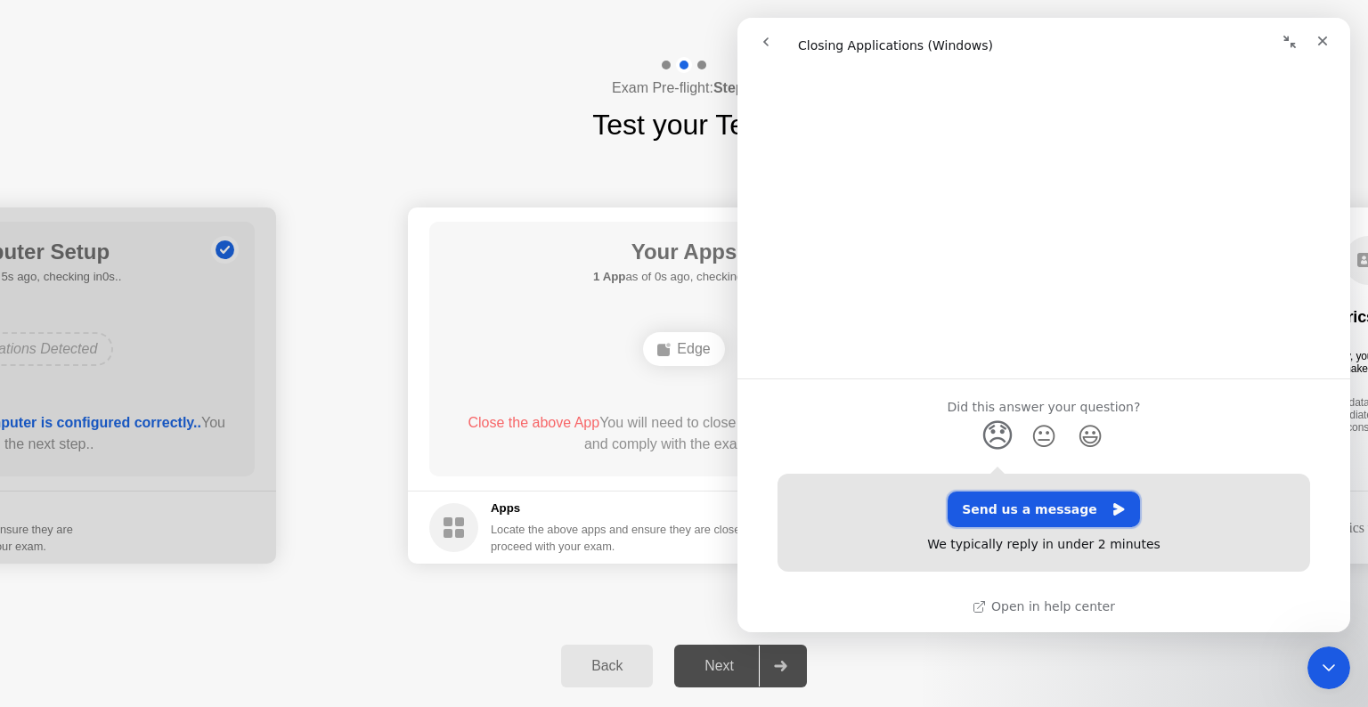
click at [1076, 509] on button "Send us a message" at bounding box center [1044, 510] width 192 height 36
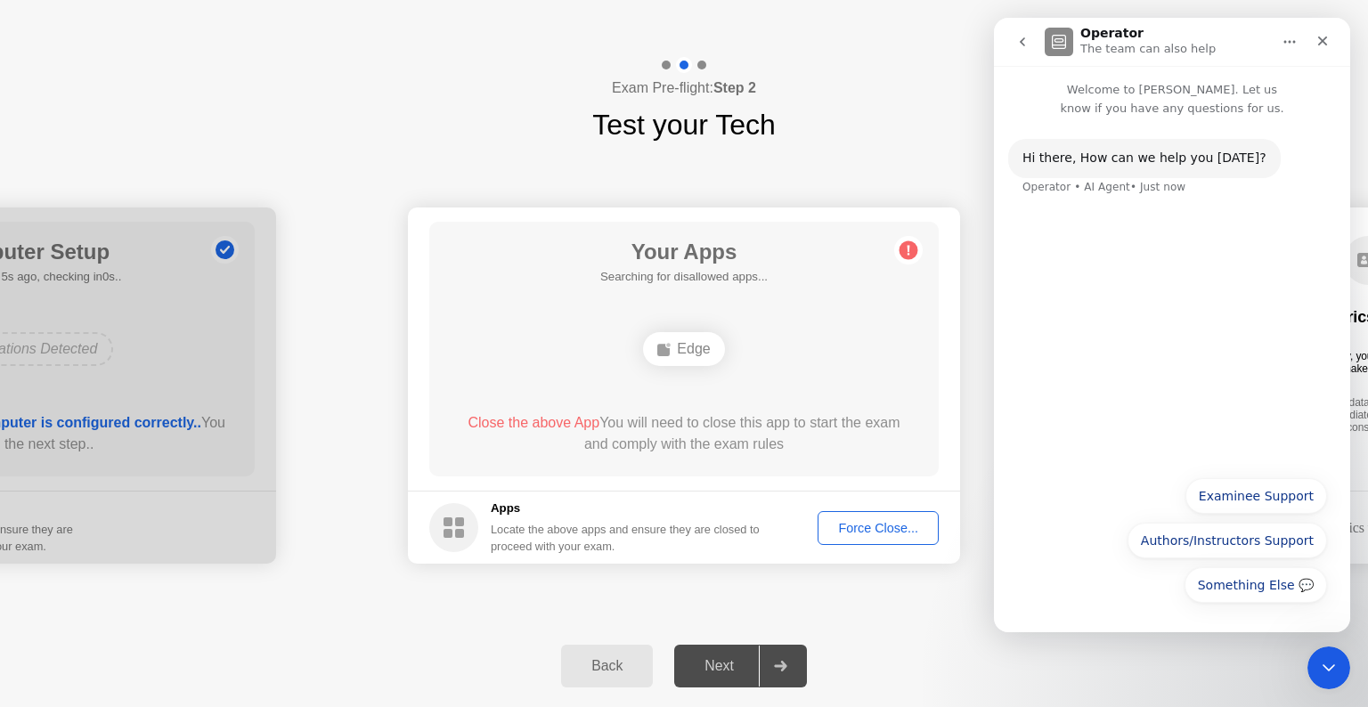
click at [1141, 406] on div "Hi ​there, How can we help you [DATE]? Operator • AI Agent • Just now" at bounding box center [1172, 292] width 356 height 349
click at [1275, 502] on button "Examinee Support" at bounding box center [1257, 496] width 142 height 36
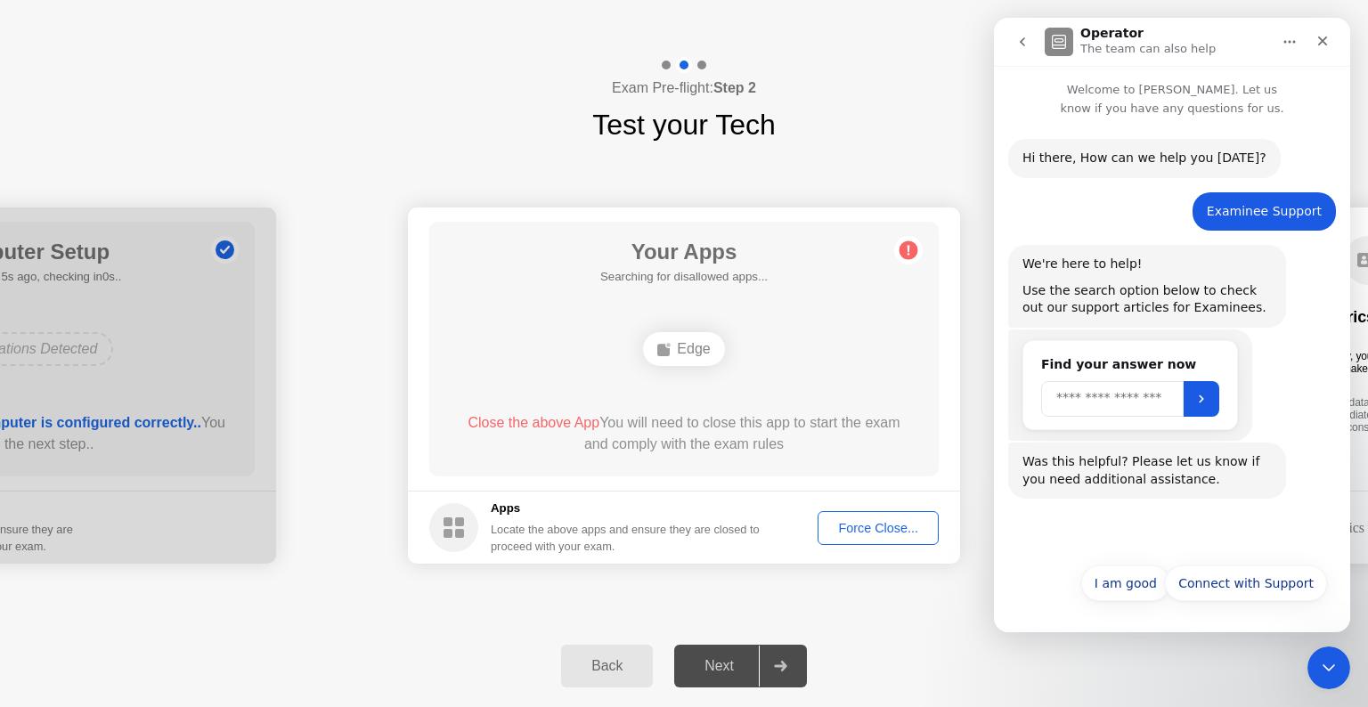
click at [1113, 411] on input "Search" at bounding box center [1112, 399] width 143 height 36
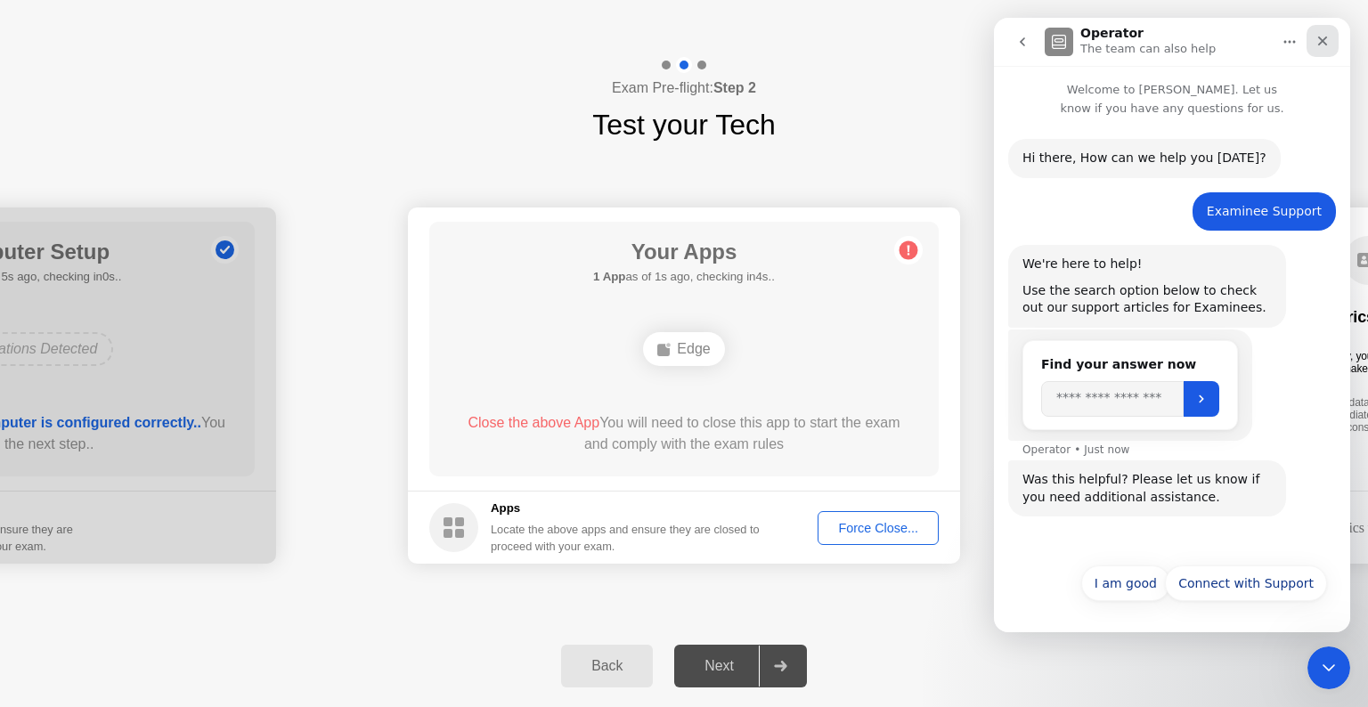
click at [1322, 40] on icon "Close" at bounding box center [1323, 42] width 10 height 10
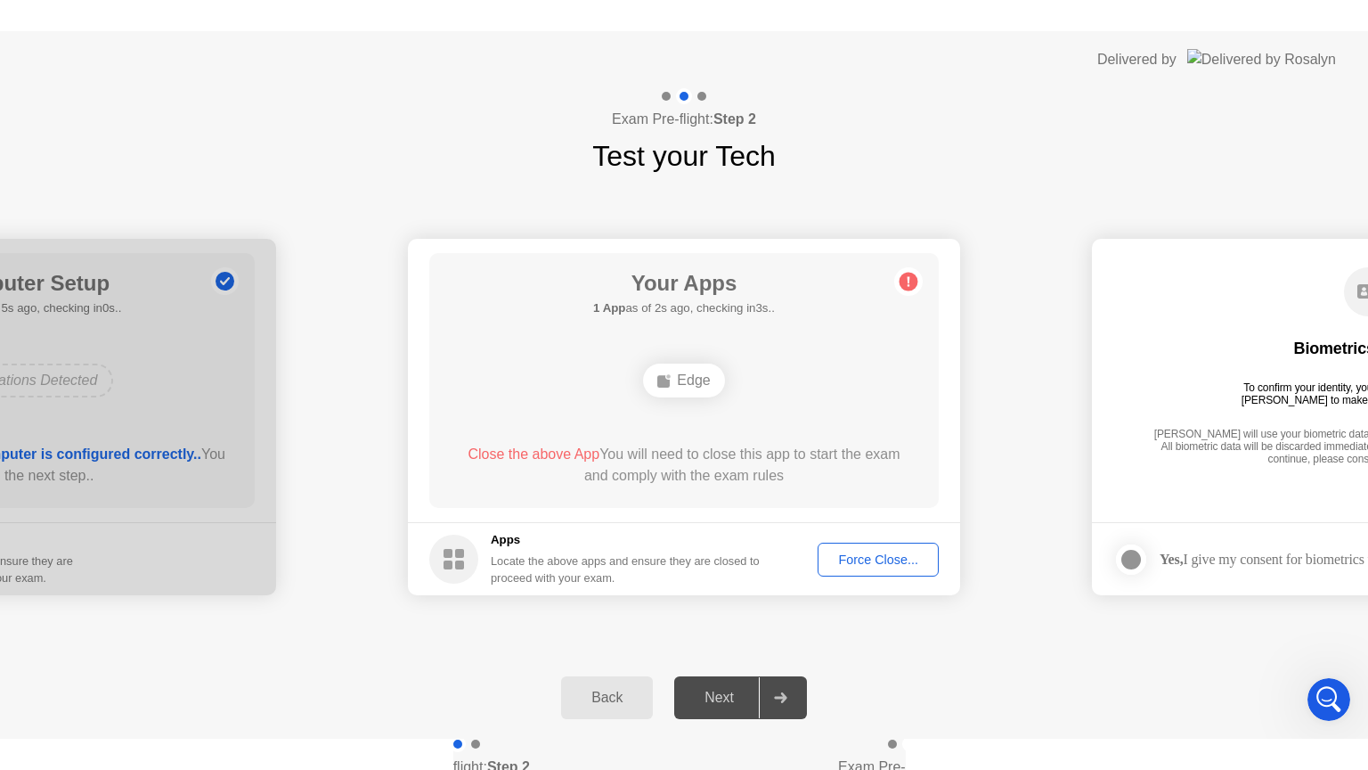
scroll to position [0, 0]
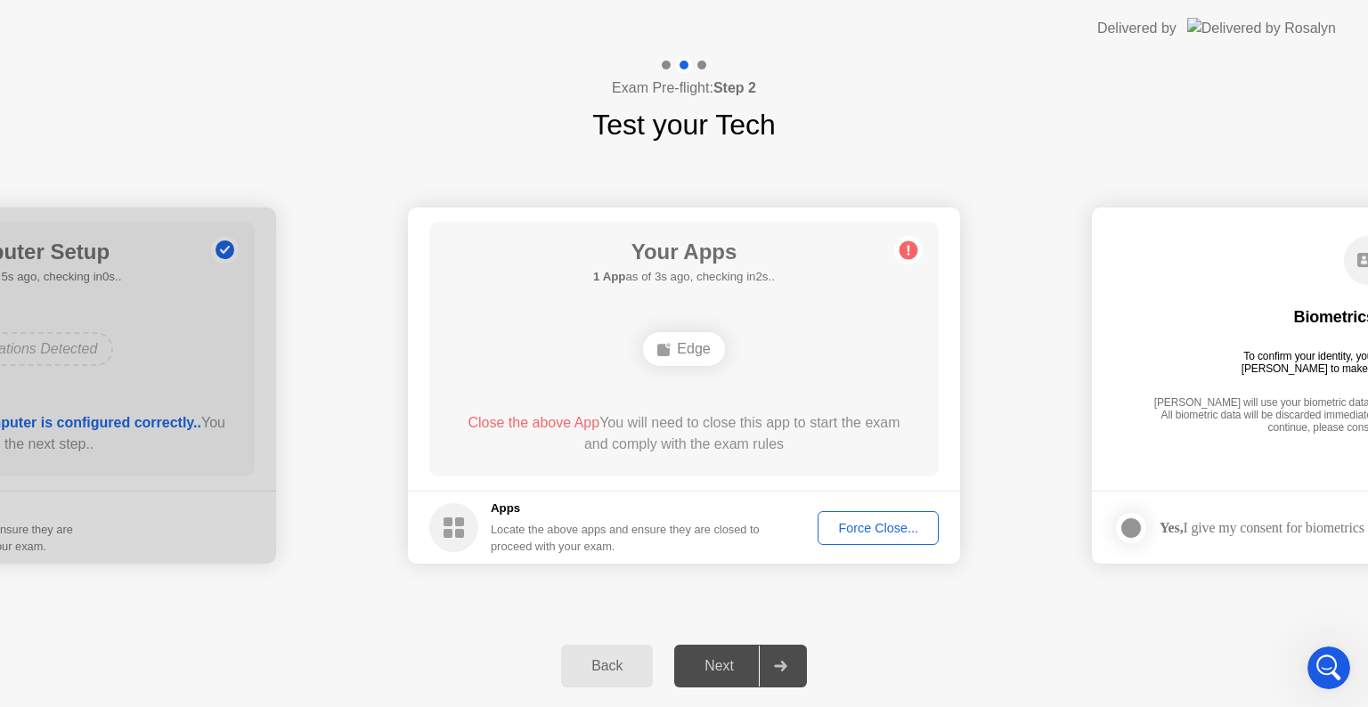
click at [894, 522] on div "Force Close..." at bounding box center [878, 528] width 109 height 14
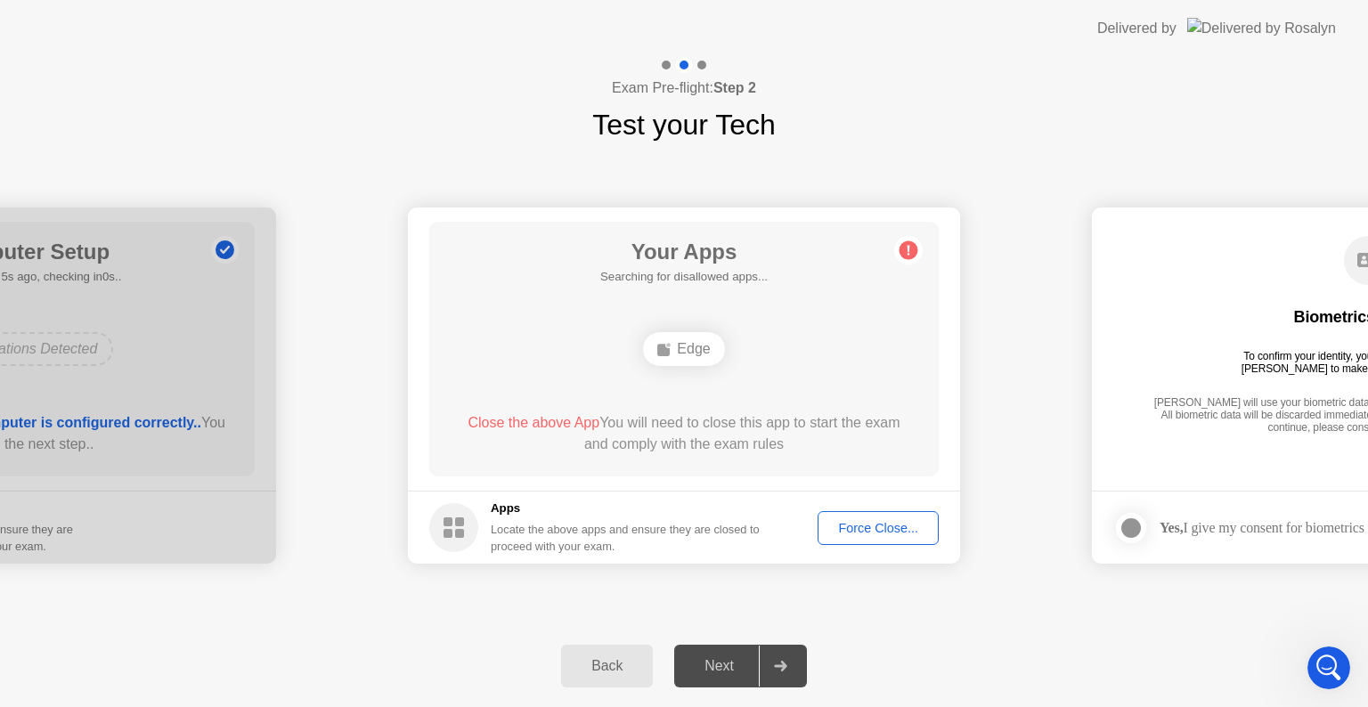
click at [905, 531] on div "Force Close..." at bounding box center [878, 528] width 109 height 14
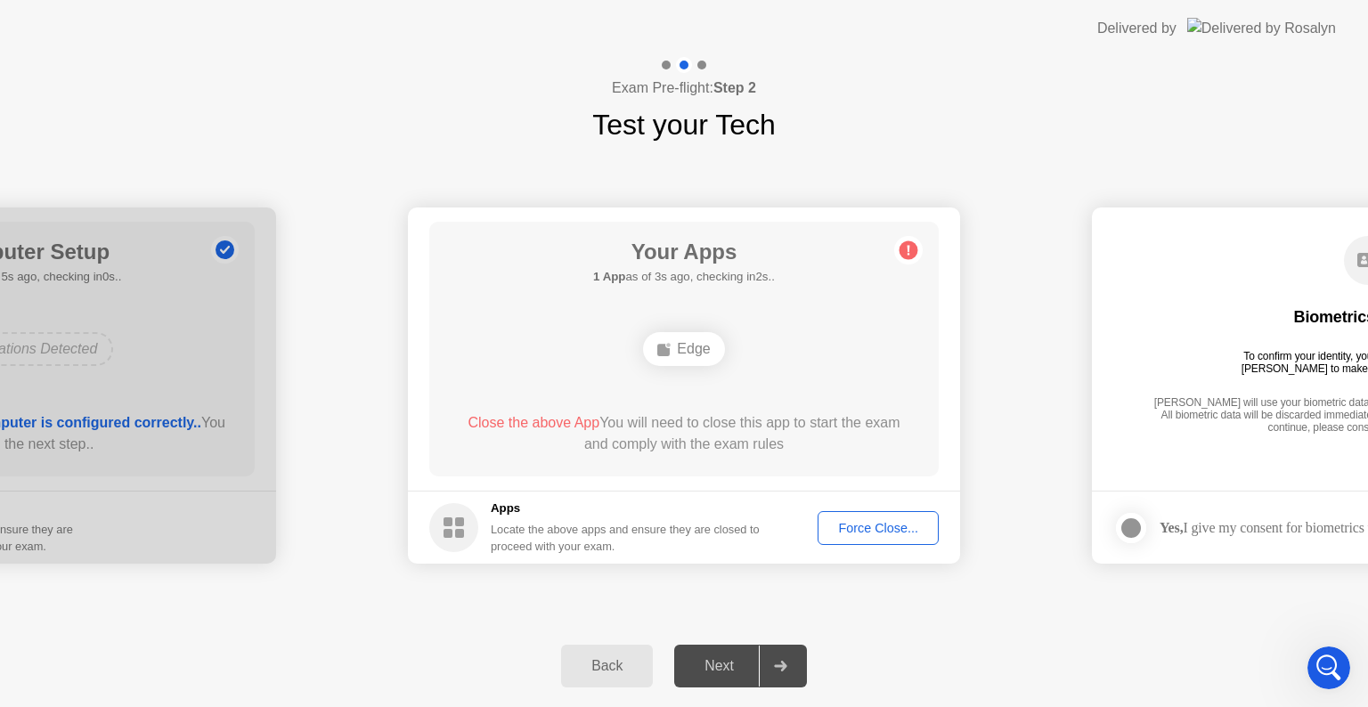
drag, startPoint x: 1199, startPoint y: 506, endPoint x: 1148, endPoint y: 493, distance: 52.5
click at [1193, 505] on footer "Yes, I give my consent for biometrics to be used" at bounding box center [1368, 527] width 552 height 73
click at [600, 673] on div "Back" at bounding box center [607, 666] width 81 height 16
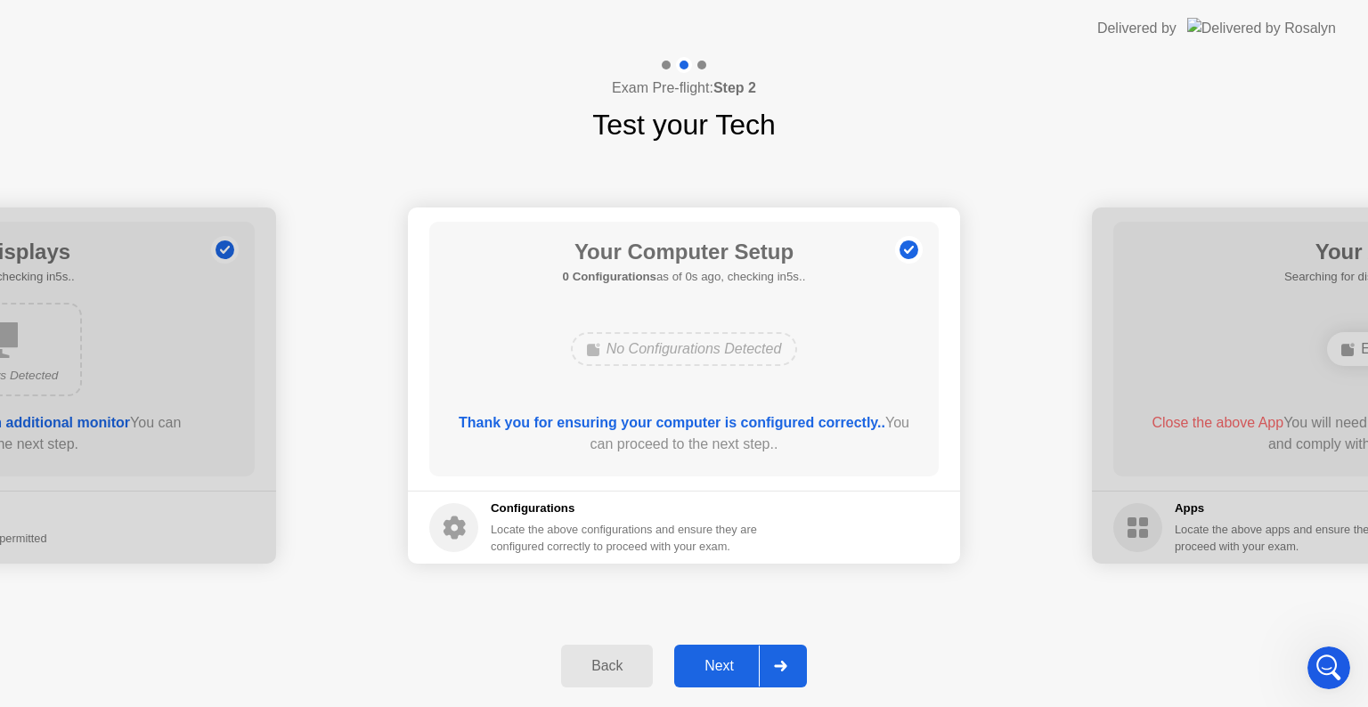
click at [727, 670] on div "Next" at bounding box center [719, 666] width 79 height 16
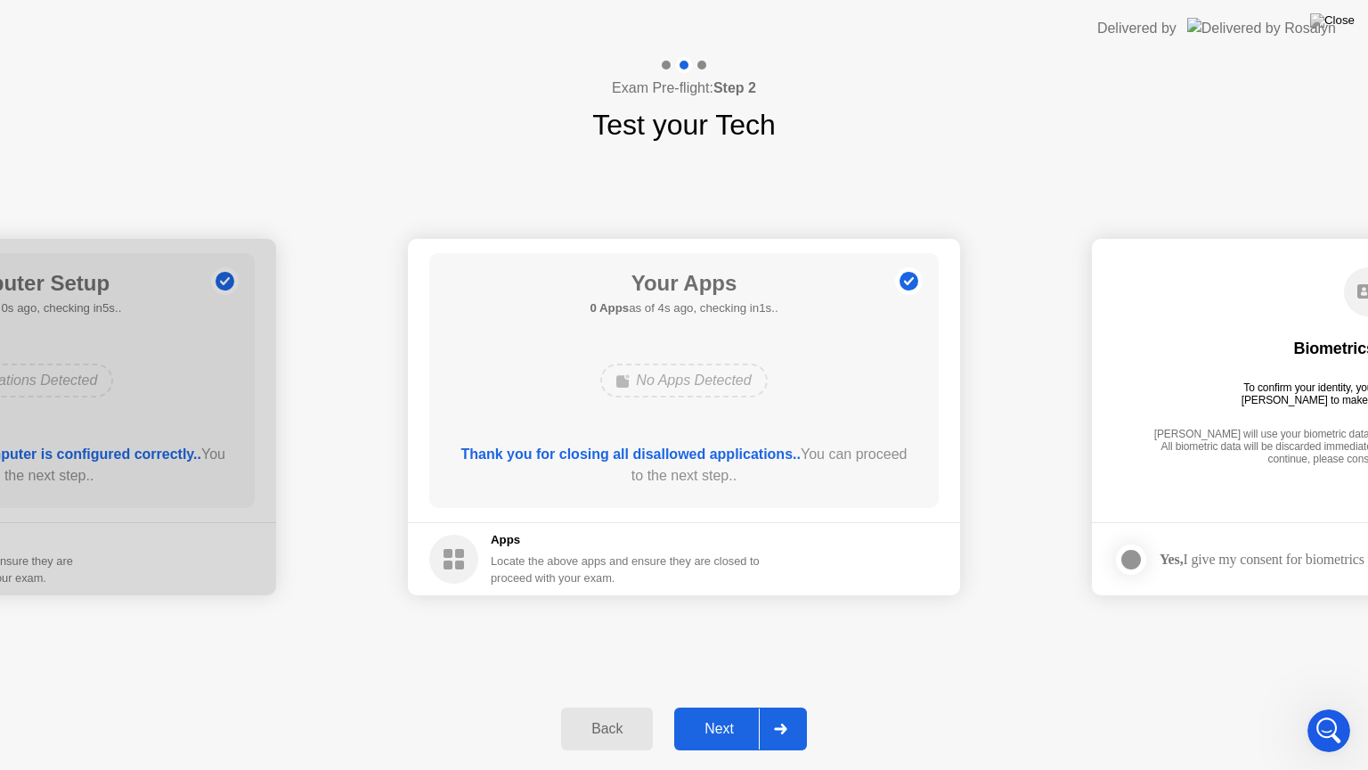
click at [725, 706] on button "Next" at bounding box center [740, 728] width 133 height 43
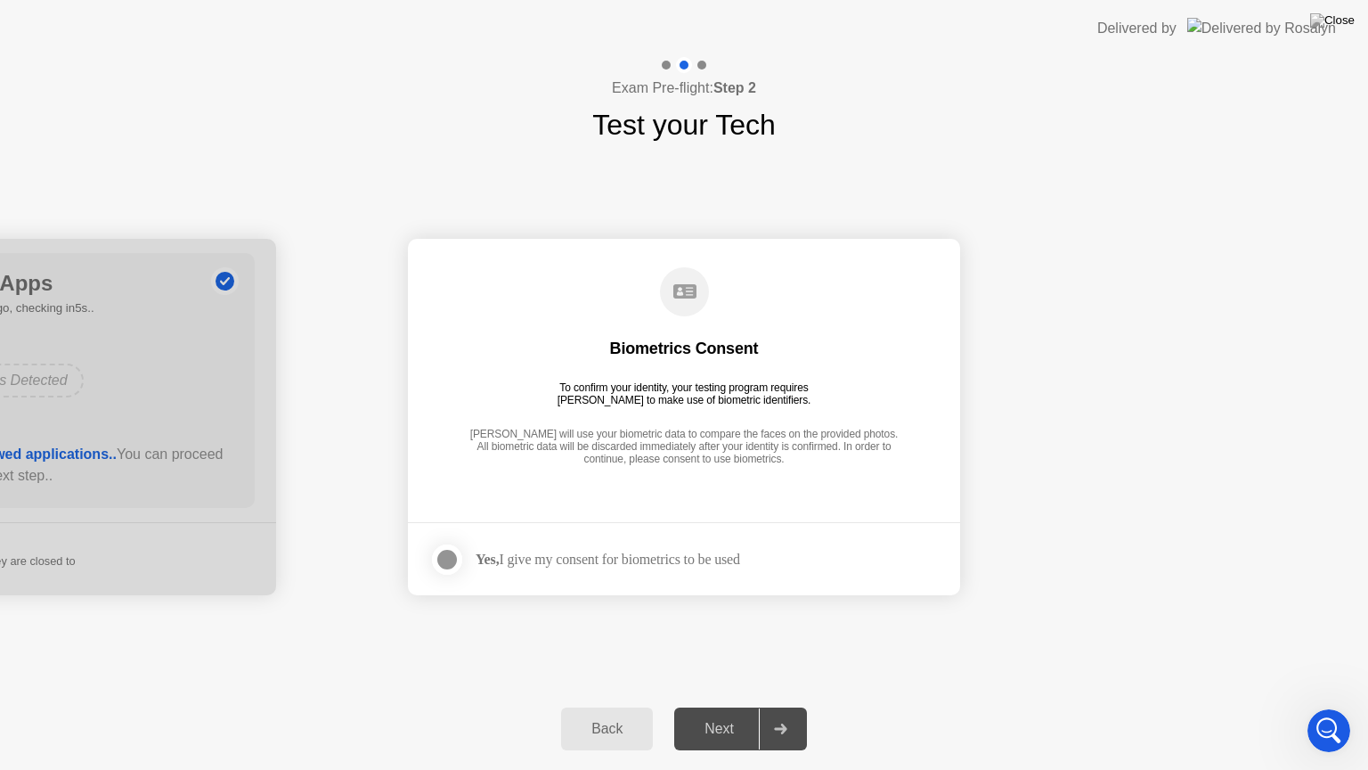
click at [447, 559] on div at bounding box center [446, 559] width 21 height 21
click at [702, 706] on div "Next" at bounding box center [719, 729] width 79 height 16
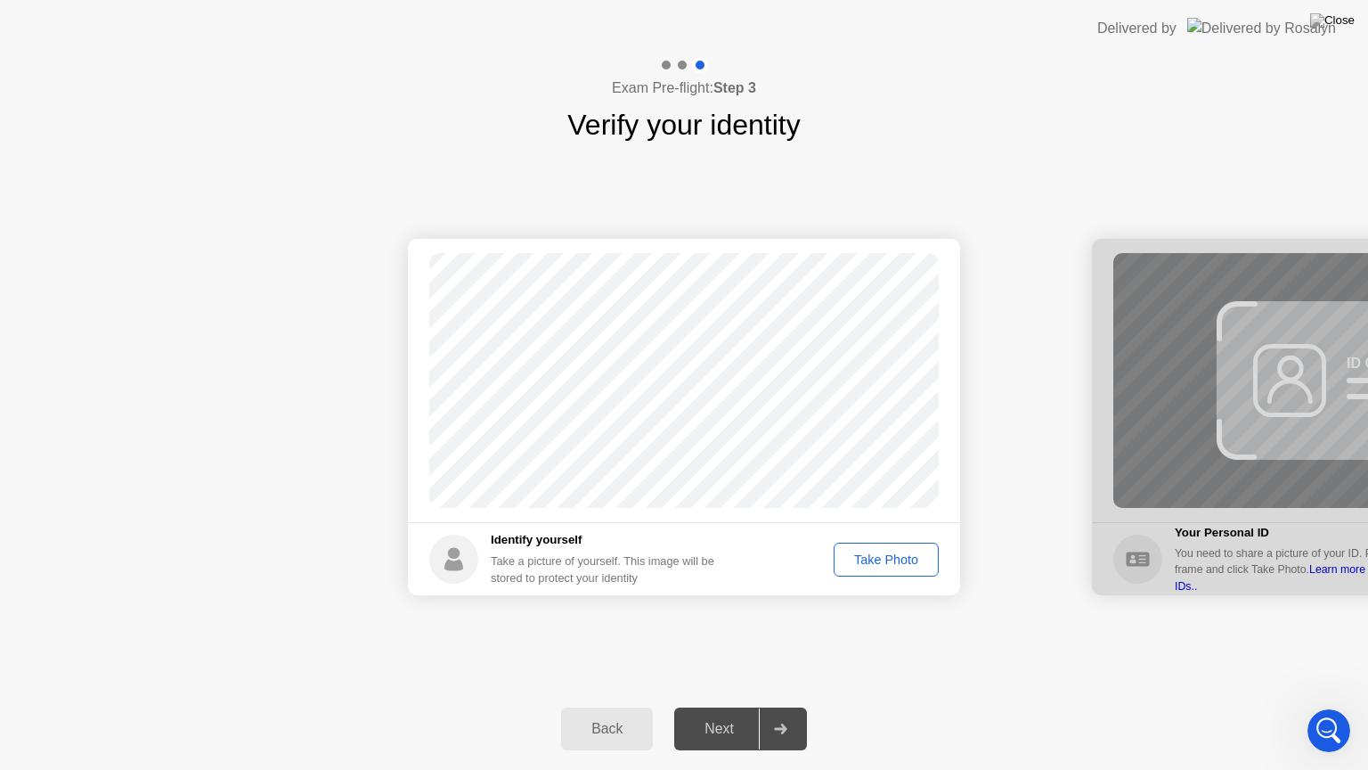
click at [871, 558] on div "Take Photo" at bounding box center [886, 559] width 93 height 14
click at [716, 706] on div "Next" at bounding box center [719, 729] width 79 height 16
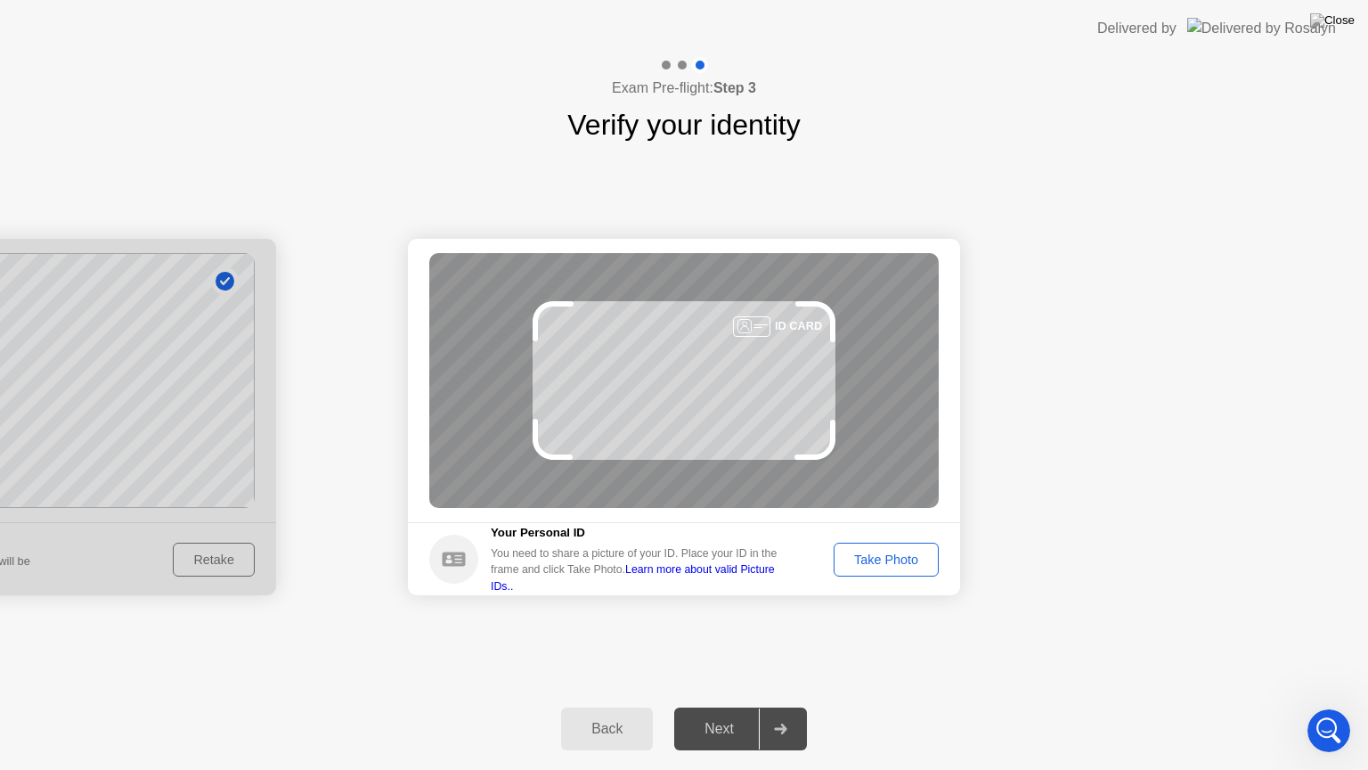
click at [897, 563] on div "Take Photo" at bounding box center [886, 559] width 93 height 14
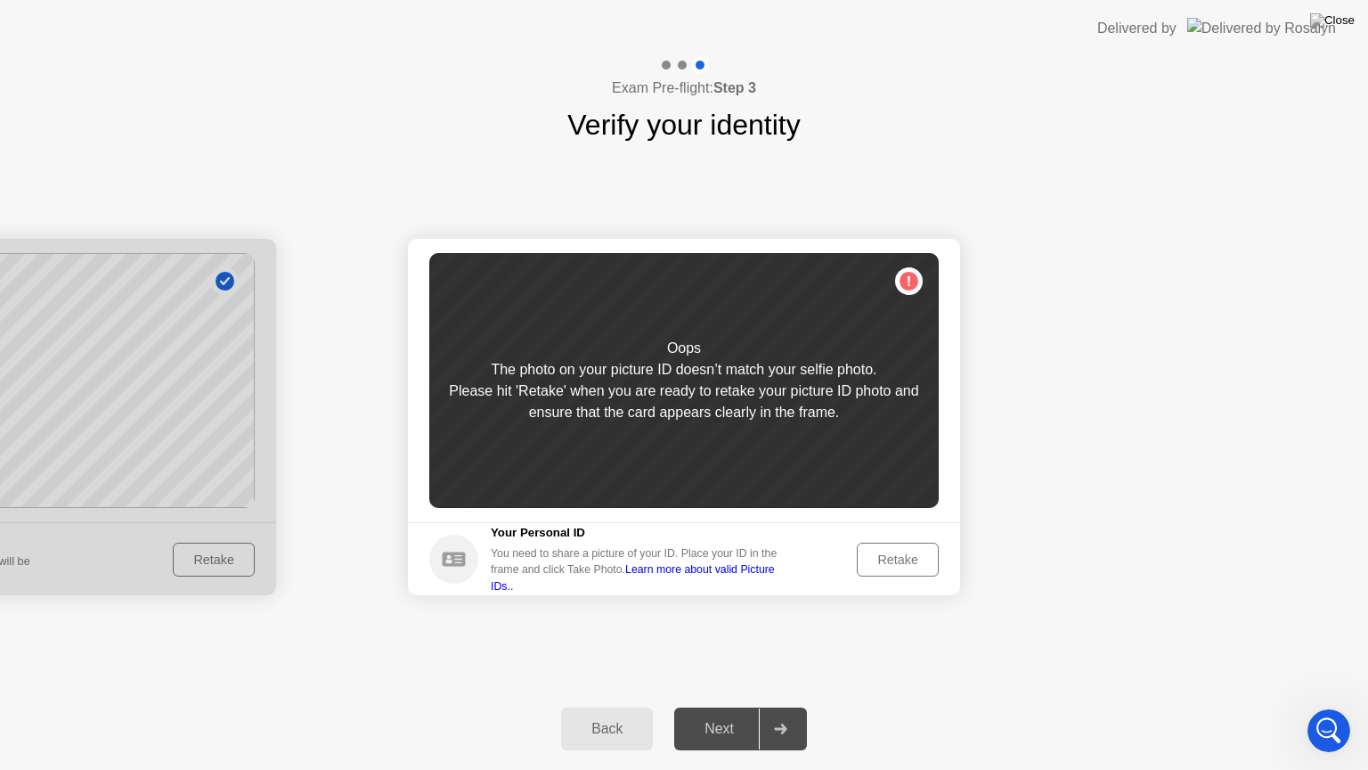
click at [897, 563] on div "Retake" at bounding box center [897, 559] width 69 height 14
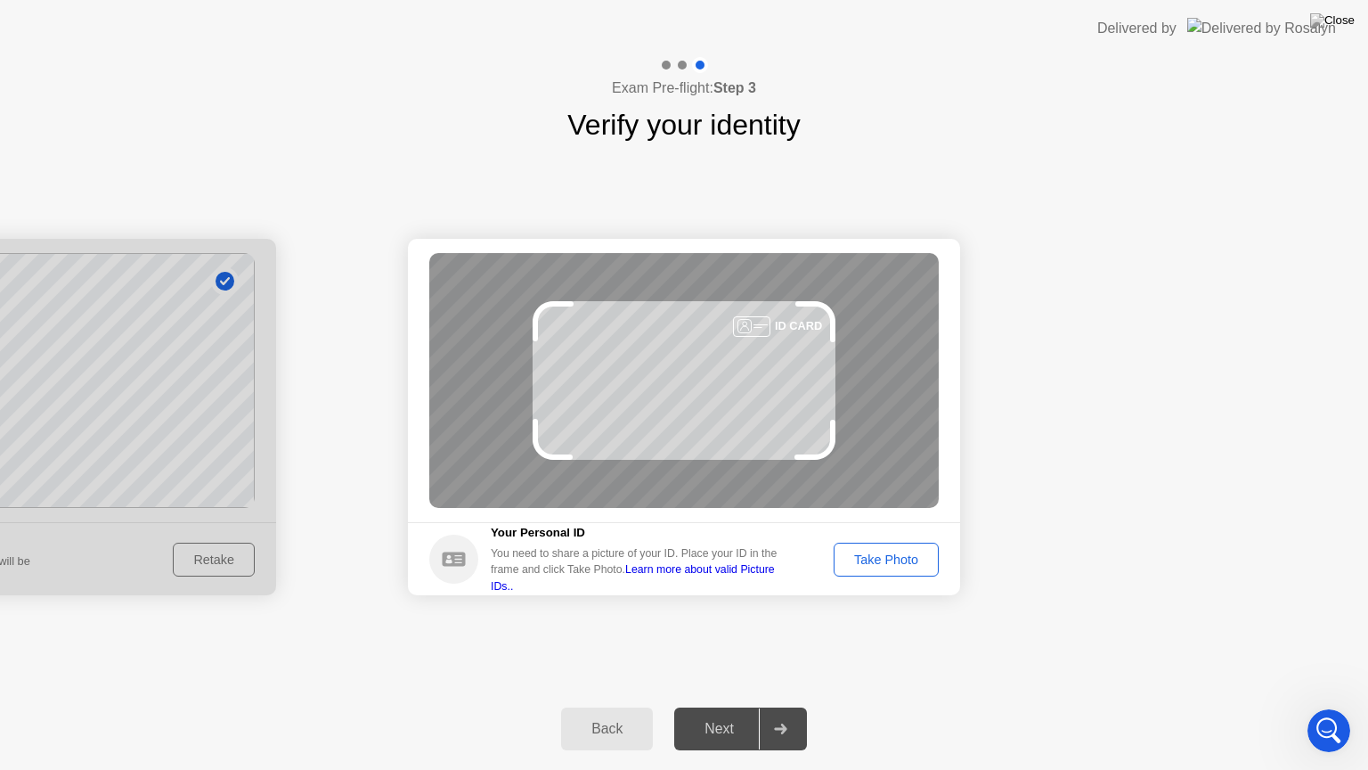
click at [897, 563] on div "Take Photo" at bounding box center [886, 559] width 93 height 14
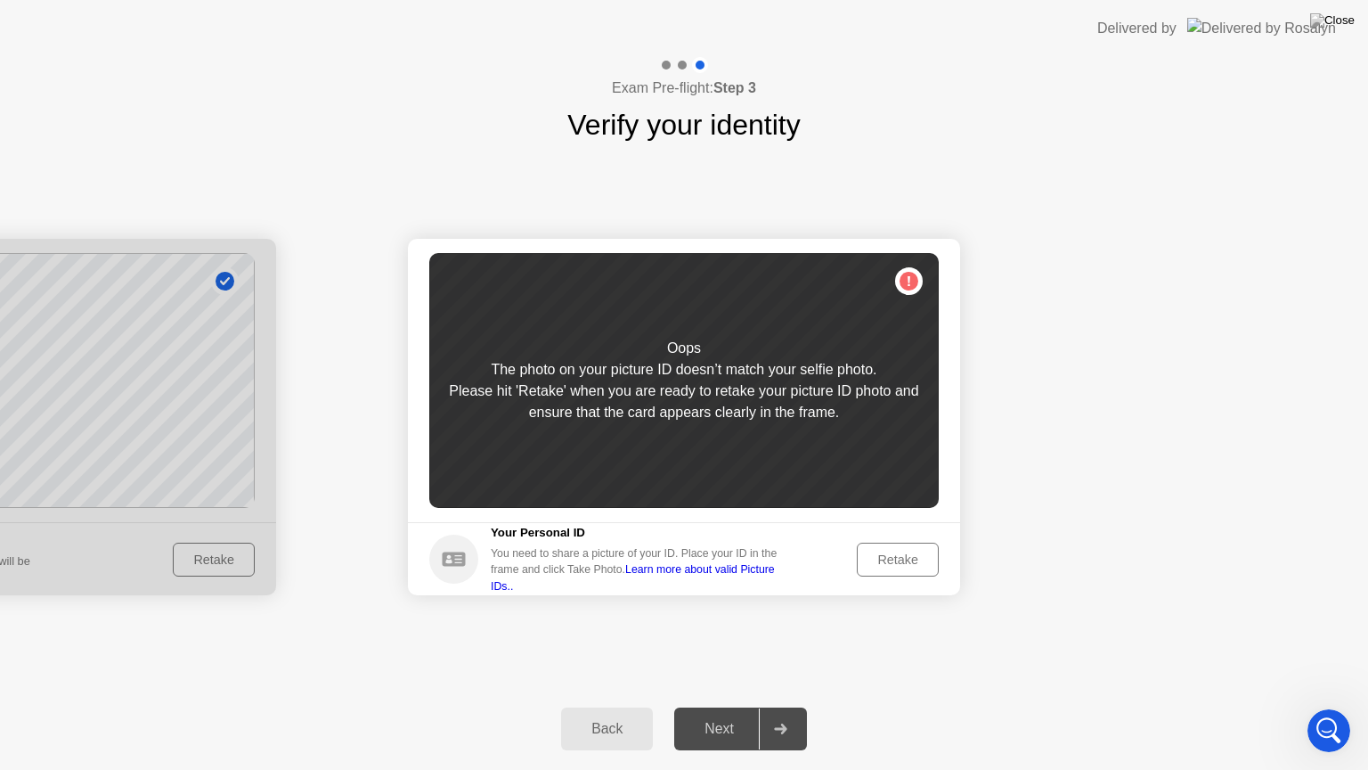
click at [897, 563] on div "Retake" at bounding box center [897, 559] width 69 height 14
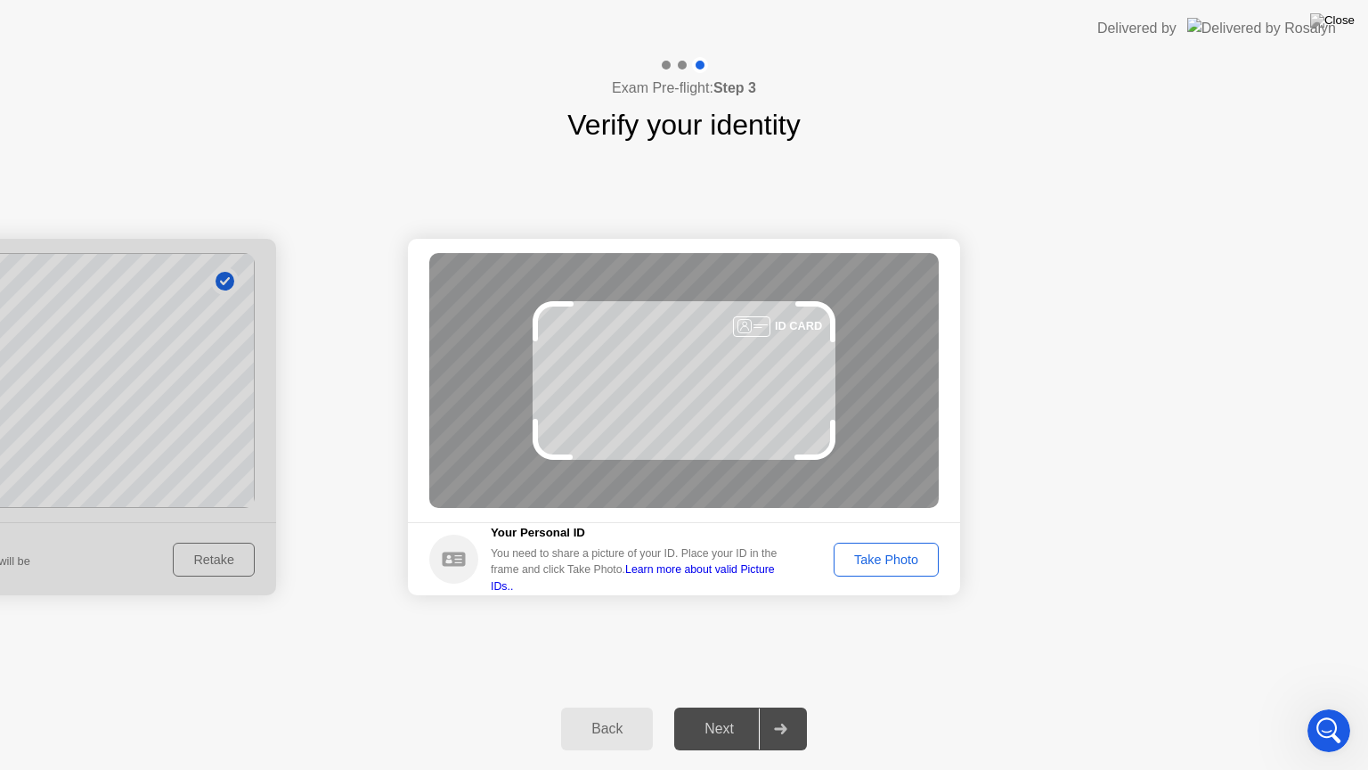
click at [897, 563] on div "Take Photo" at bounding box center [886, 559] width 93 height 14
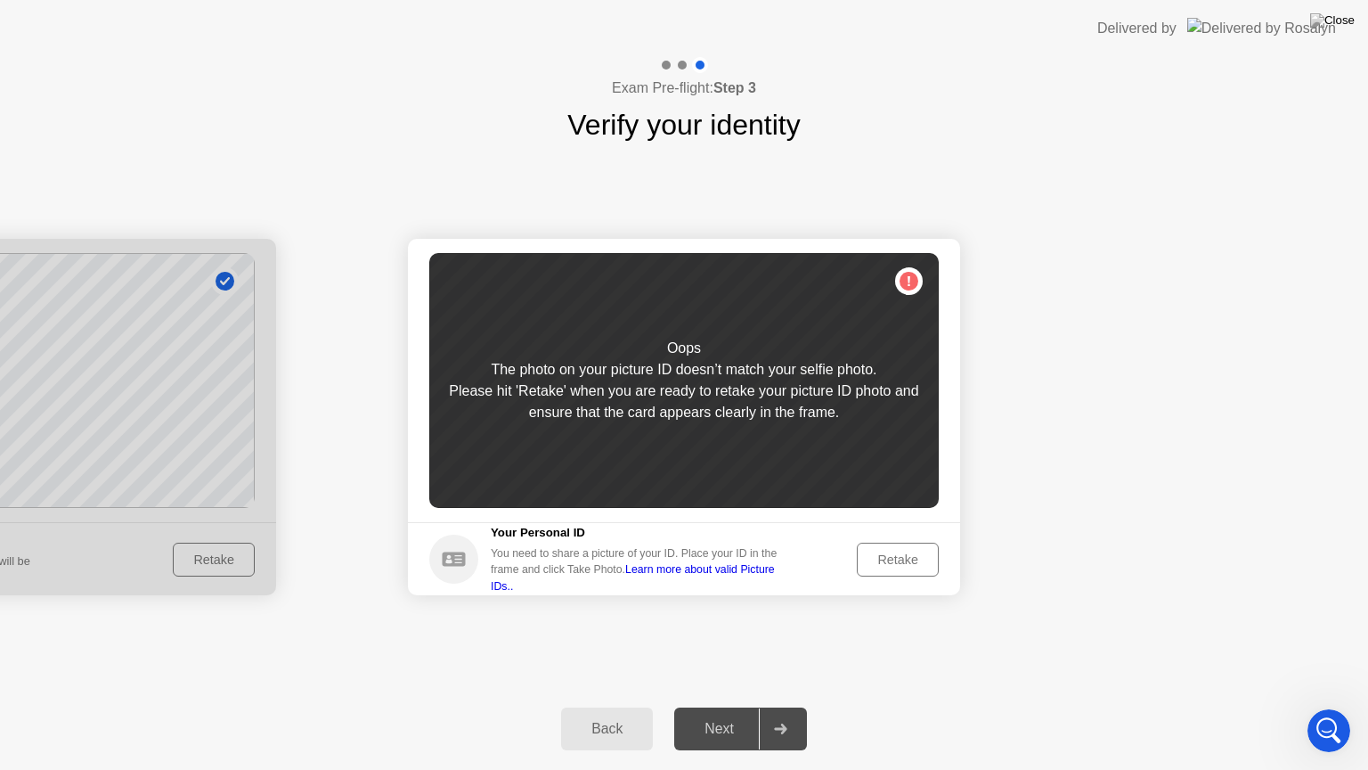
click at [897, 563] on div "Retake" at bounding box center [897, 559] width 69 height 14
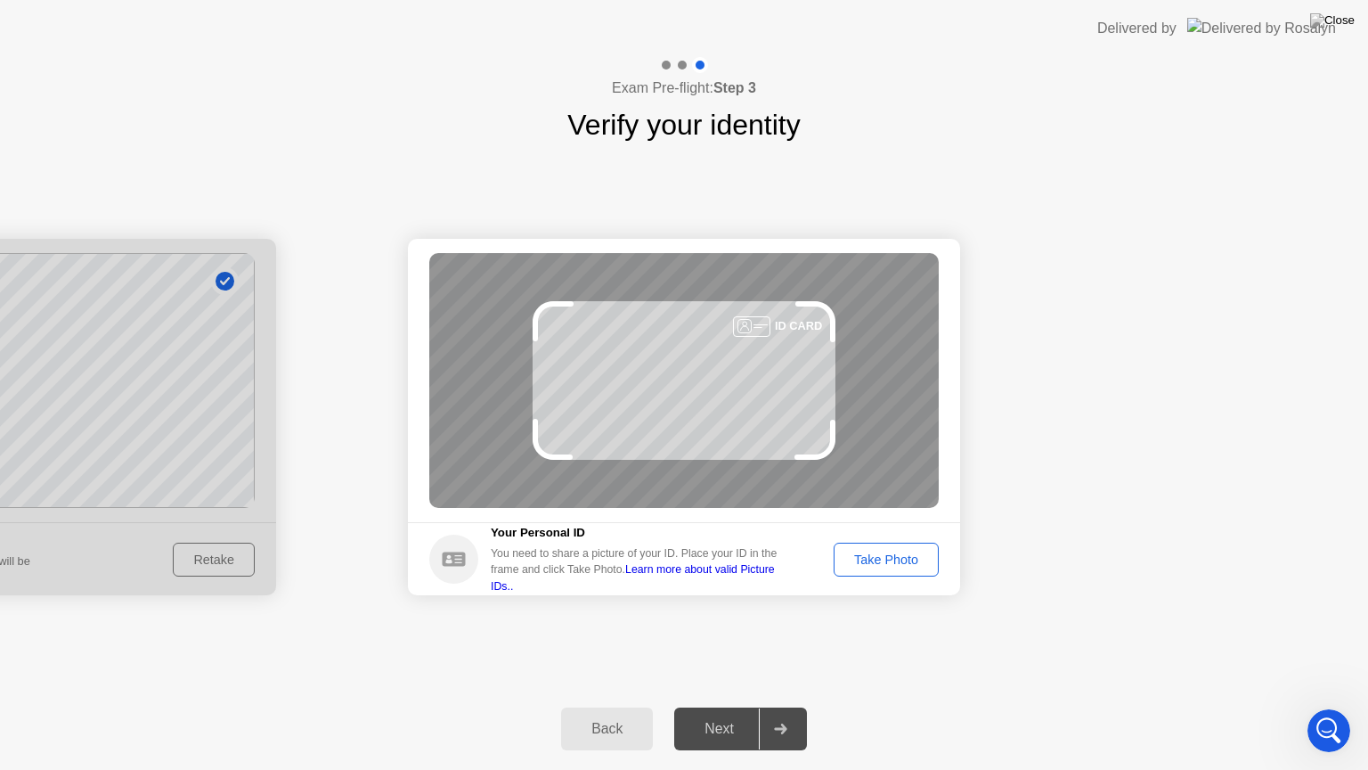
click at [897, 563] on div "Take Photo" at bounding box center [886, 559] width 93 height 14
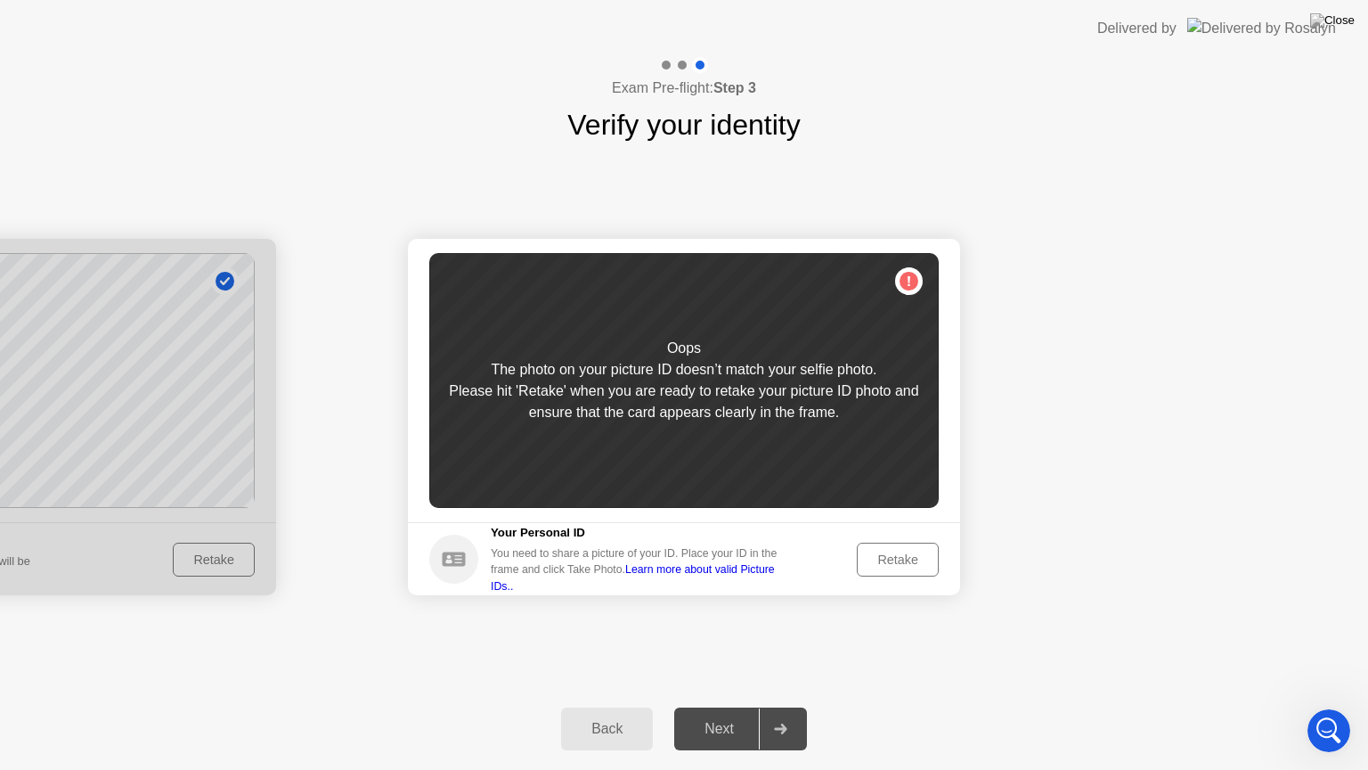
click at [897, 563] on div "Retake" at bounding box center [897, 559] width 69 height 14
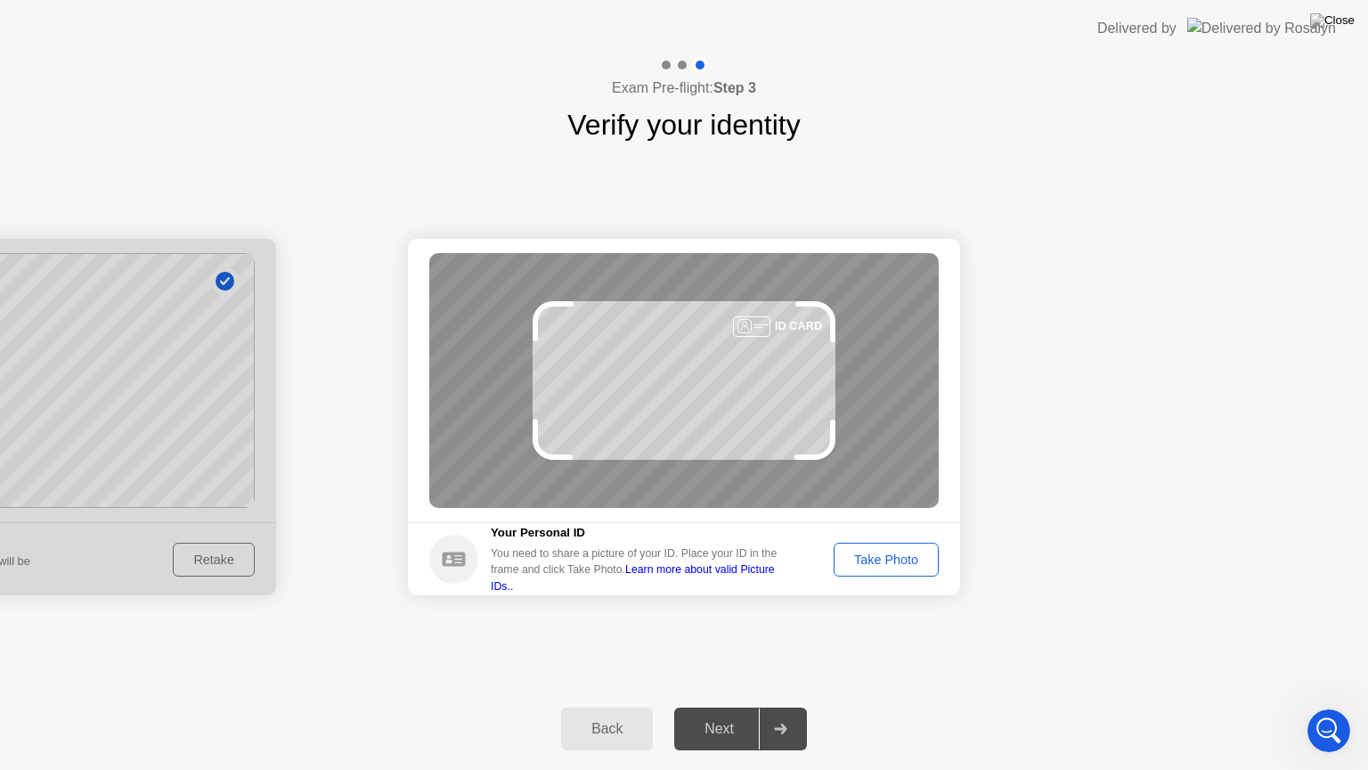
click at [897, 563] on div "Take Photo" at bounding box center [886, 559] width 93 height 14
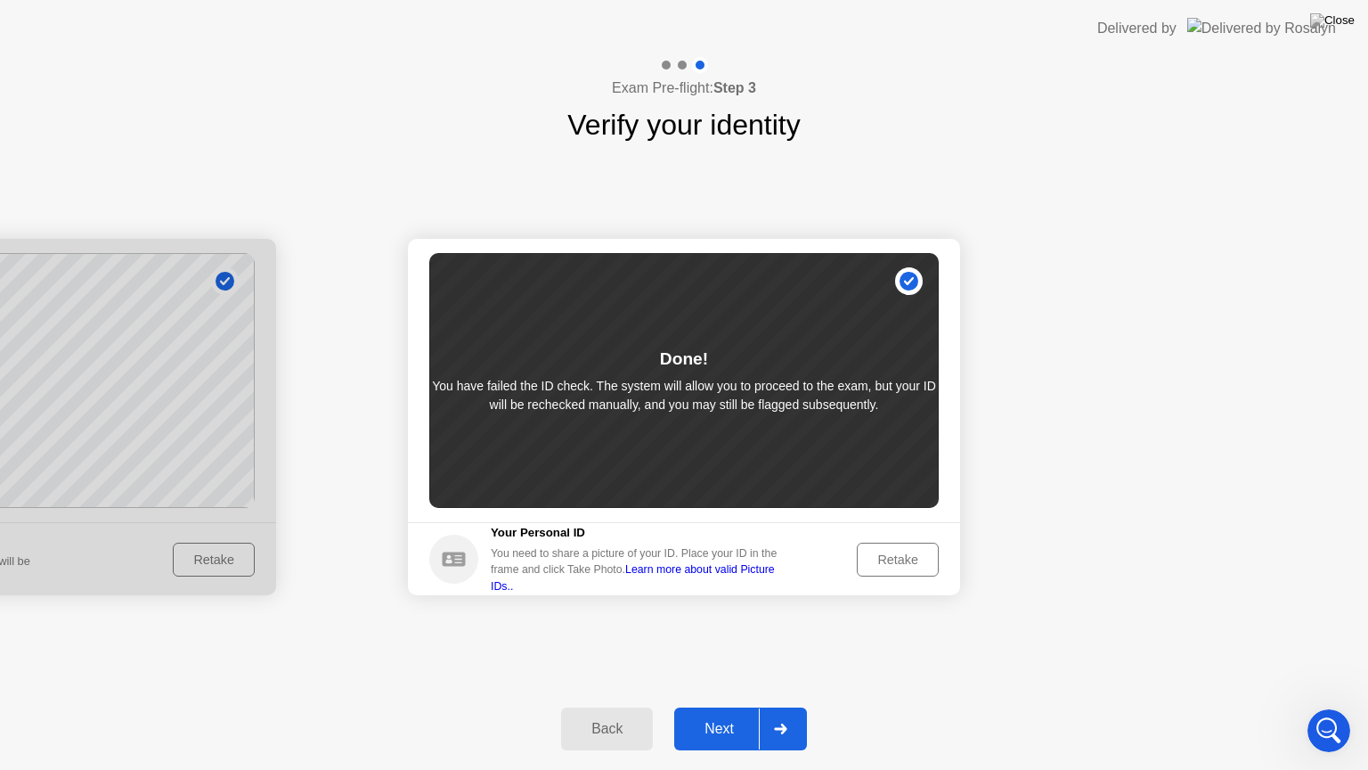
click at [737, 706] on div "Next" at bounding box center [719, 729] width 79 height 16
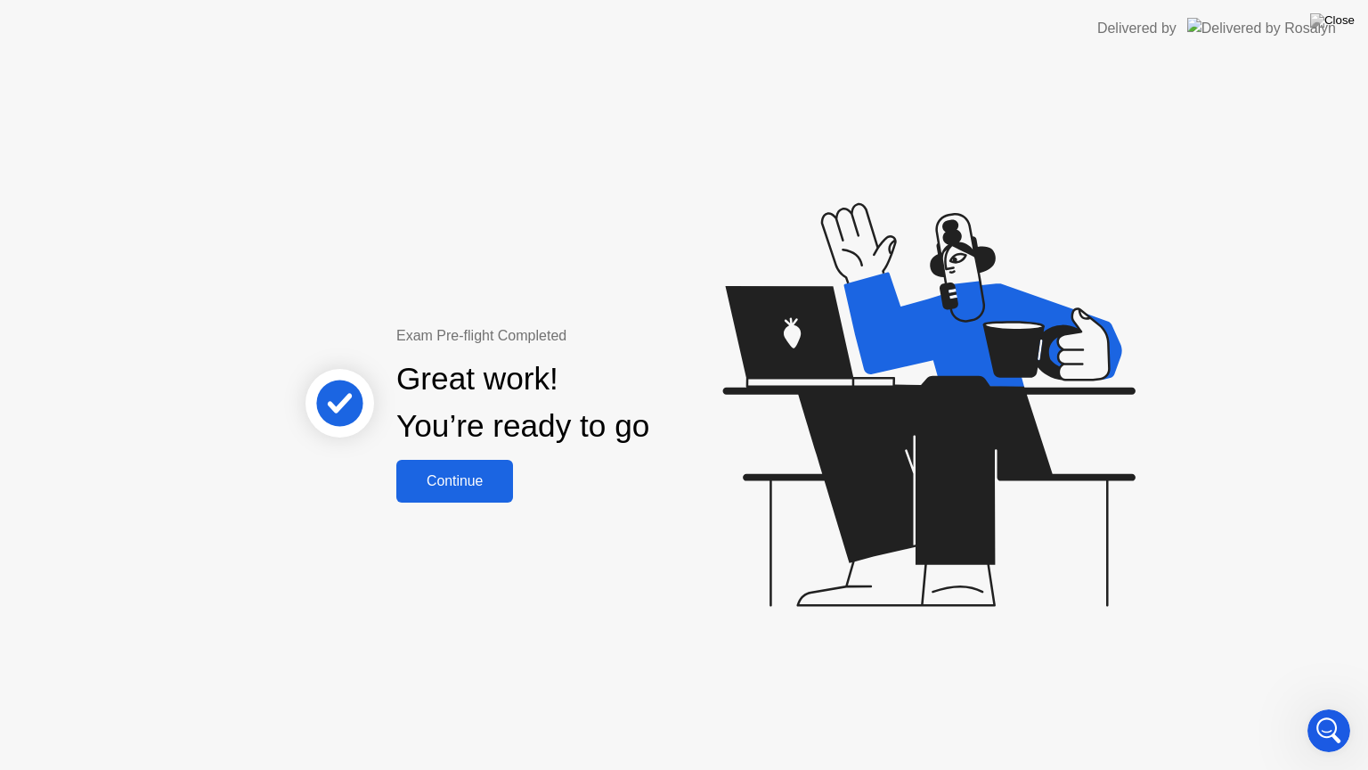
click at [445, 477] on div "Continue" at bounding box center [455, 481] width 106 height 16
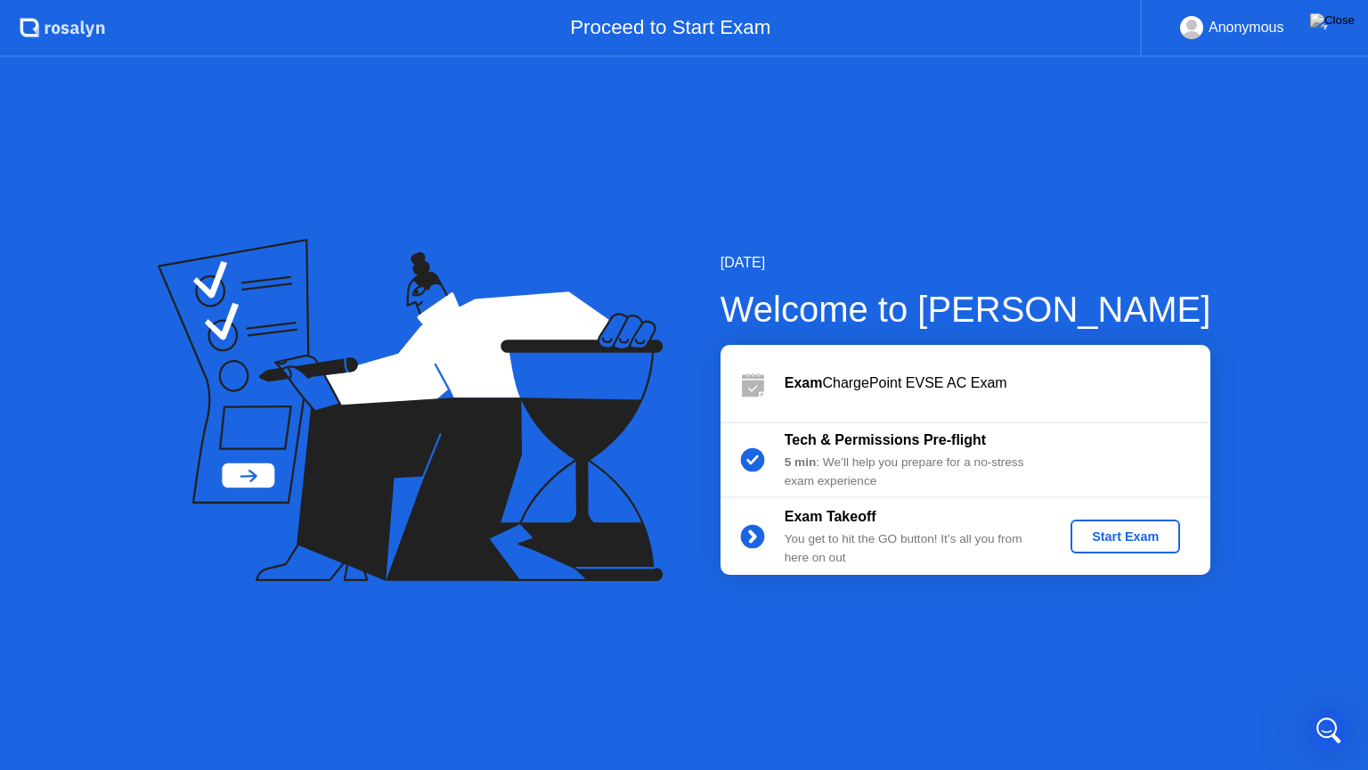
click at [1121, 530] on div "Start Exam" at bounding box center [1125, 536] width 95 height 14
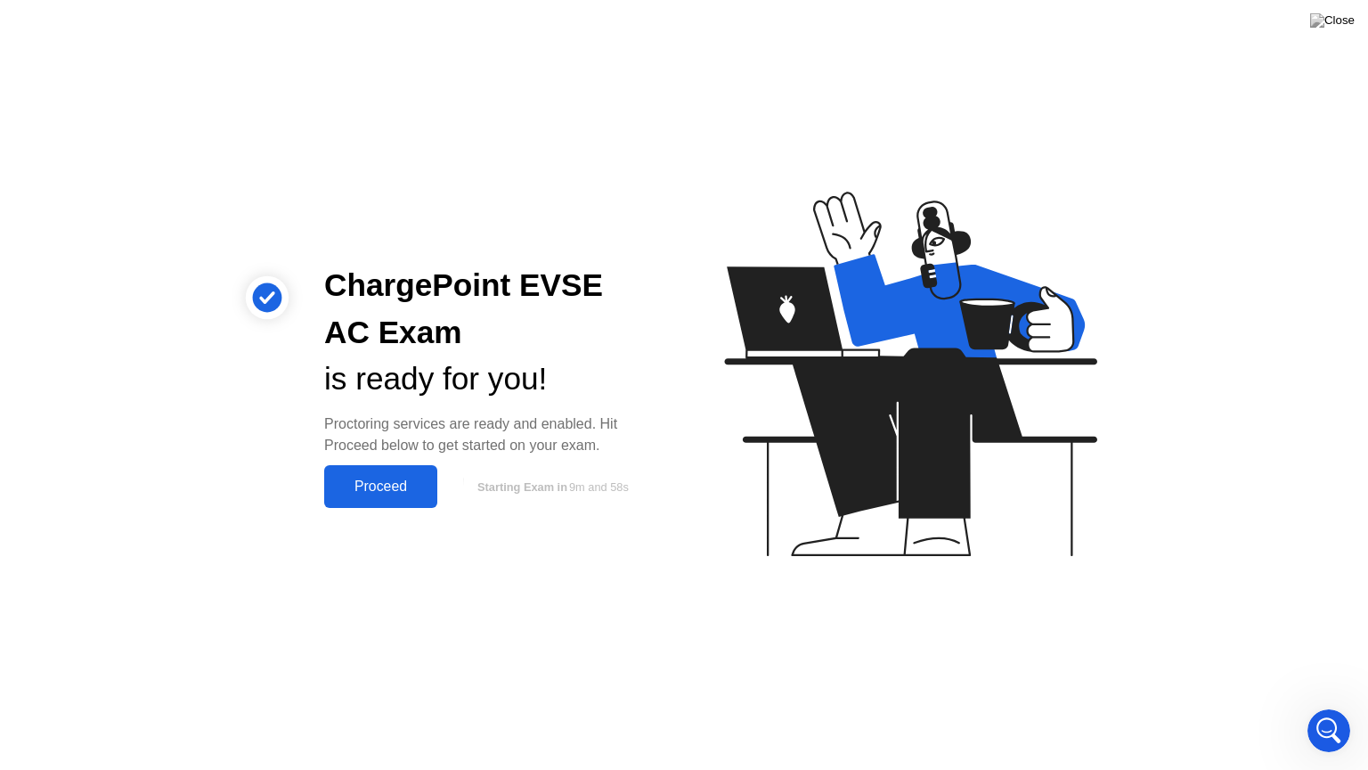
click at [411, 485] on div "Proceed" at bounding box center [381, 486] width 102 height 16
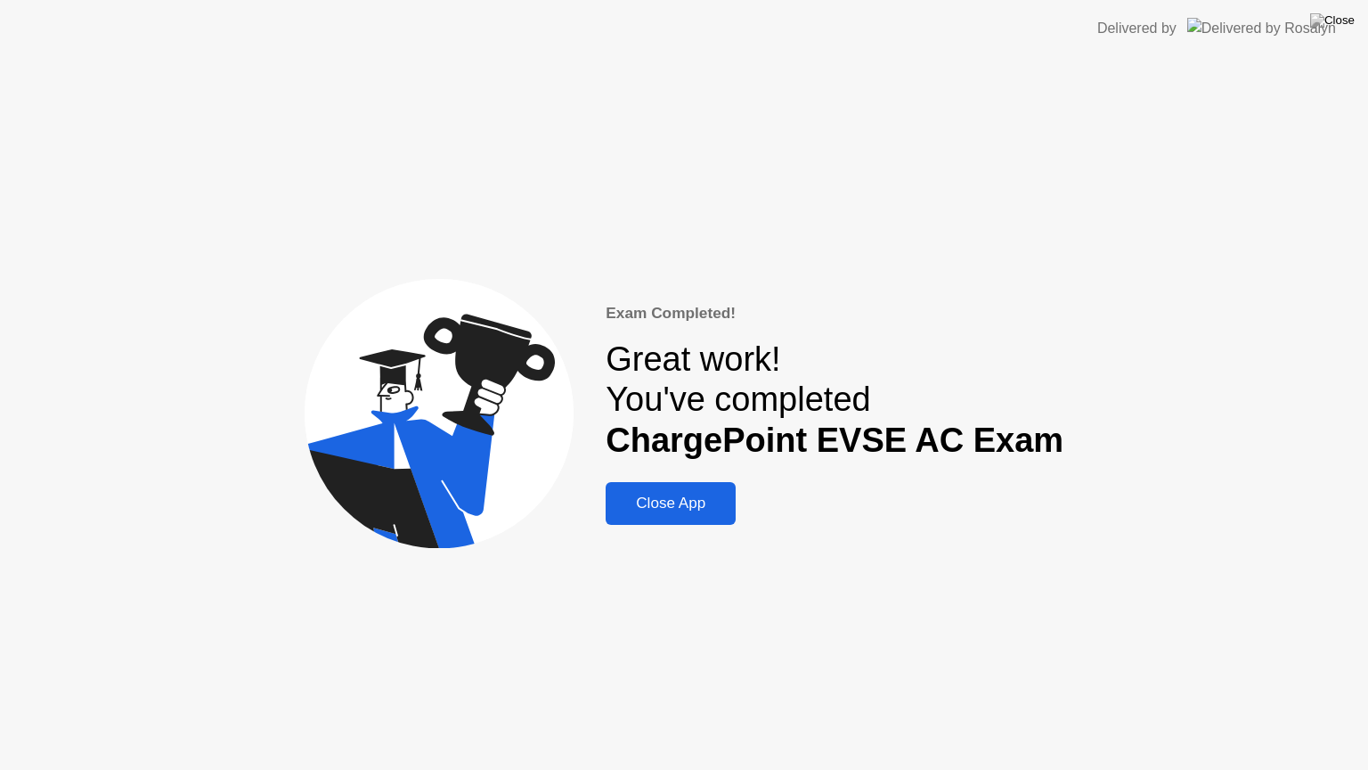
click at [727, 494] on div "Close App" at bounding box center [670, 503] width 119 height 18
